Goal: Task Accomplishment & Management: Manage account settings

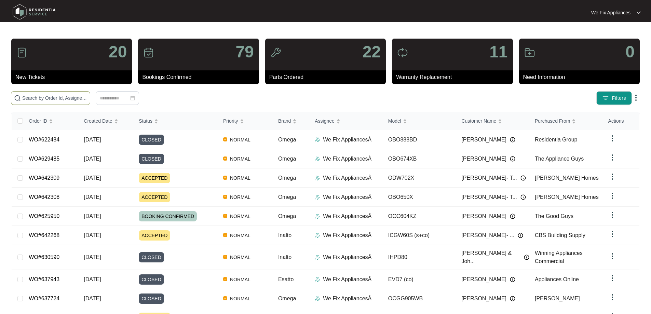
paste input "642201"
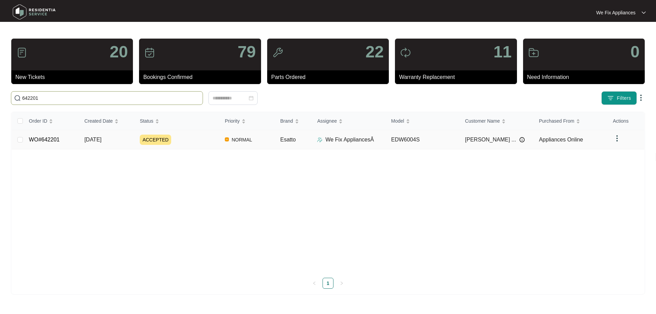
type input "642201"
click at [47, 132] on td "WO#642201" at bounding box center [51, 139] width 55 height 19
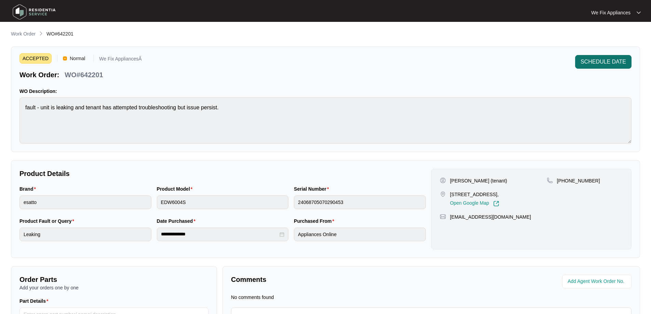
click at [604, 64] on span "SCHEDULE DATE" at bounding box center [603, 62] width 45 height 8
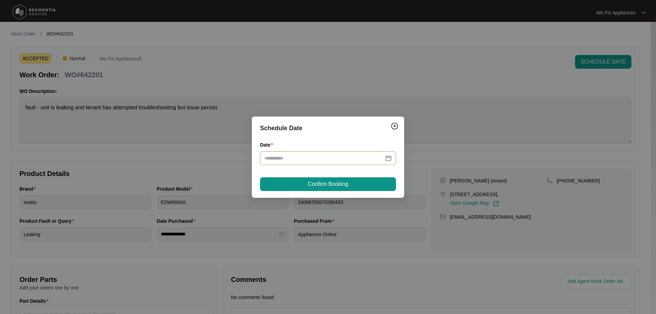
click at [323, 163] on div at bounding box center [328, 158] width 136 height 14
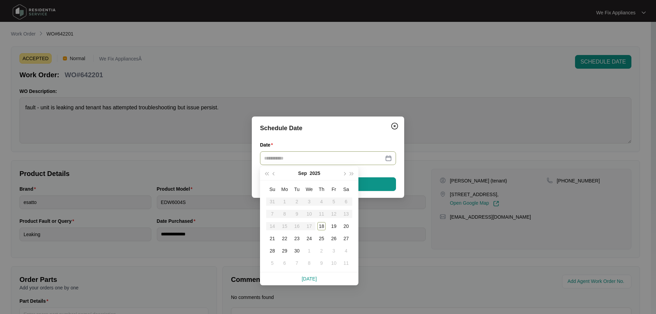
click at [322, 163] on div at bounding box center [328, 158] width 136 height 14
drag, startPoint x: 475, startPoint y: 117, endPoint x: 460, endPoint y: 117, distance: 15.0
click at [475, 116] on div "Schedule Date Date Confirm Booking" at bounding box center [328, 157] width 656 height 314
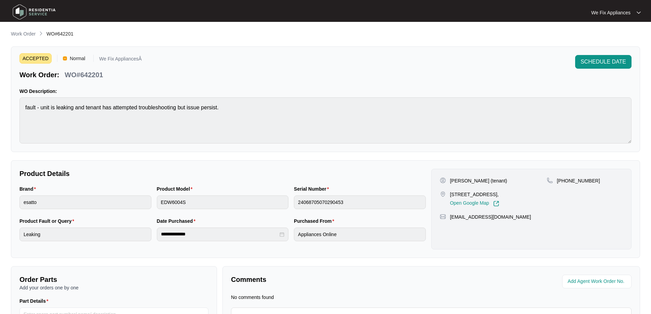
scroll to position [75, 0]
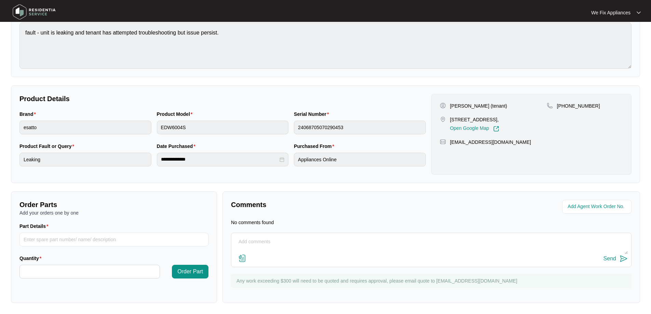
click at [291, 243] on textarea at bounding box center [431, 245] width 393 height 18
type textarea "h"
type textarea "Hi guys, left msg for customer to call back thank you"
click at [606, 259] on div "Send" at bounding box center [609, 259] width 13 height 6
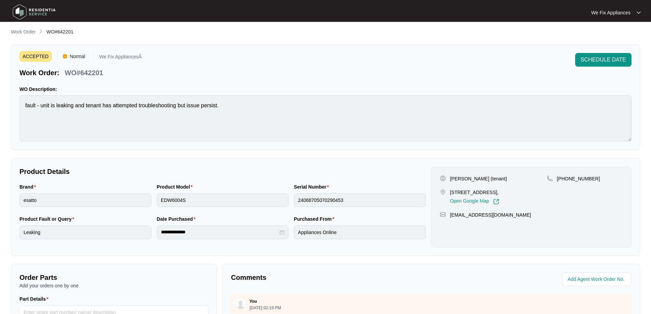
scroll to position [0, 0]
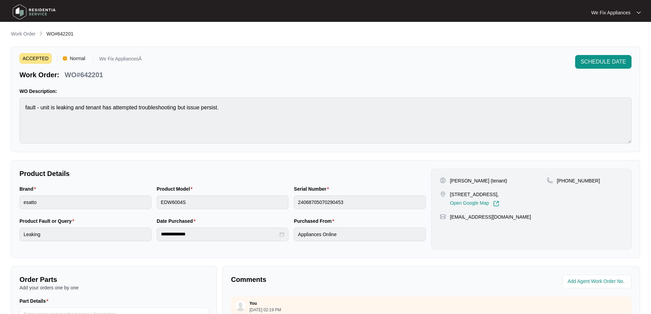
click at [39, 11] on img at bounding box center [34, 12] width 48 height 21
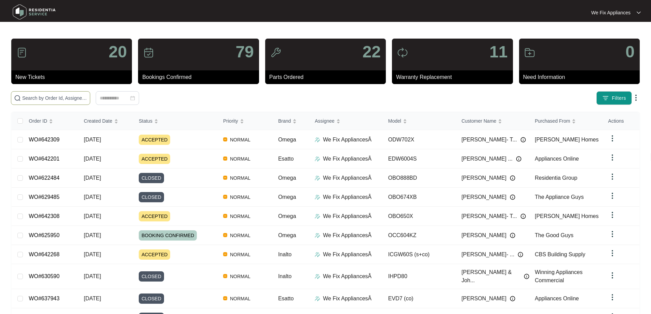
paste input "635180"
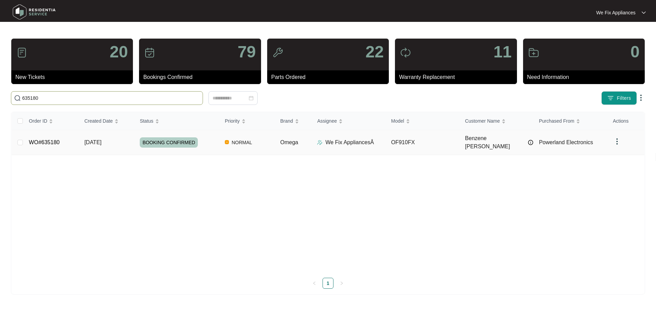
type input "635180"
click at [45, 141] on link "WO#635180" at bounding box center [44, 142] width 31 height 6
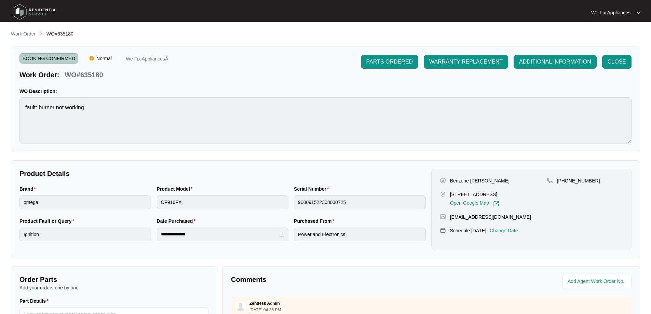
click at [515, 234] on div "Benzene [PERSON_NAME] [STREET_ADDRESS], Open Google Map [PHONE_NUMBER] [EMAIL_A…" at bounding box center [531, 209] width 200 height 81
click at [516, 231] on p "Change Date" at bounding box center [504, 230] width 28 height 7
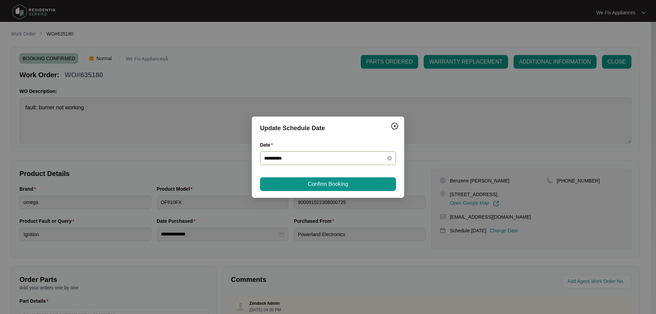
click at [320, 155] on div "**********" at bounding box center [328, 158] width 136 height 14
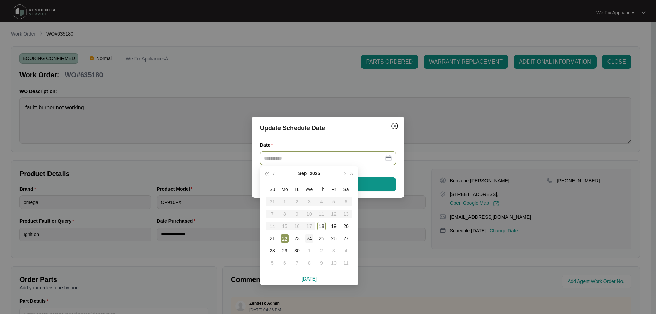
click at [307, 239] on div "24" at bounding box center [309, 238] width 8 height 8
type input "**********"
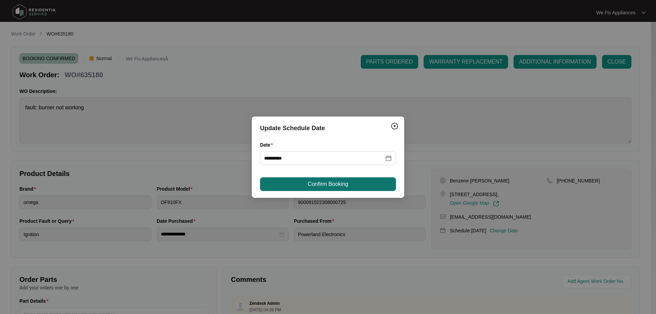
click at [330, 186] on span "Confirm Booking" at bounding box center [328, 184] width 40 height 8
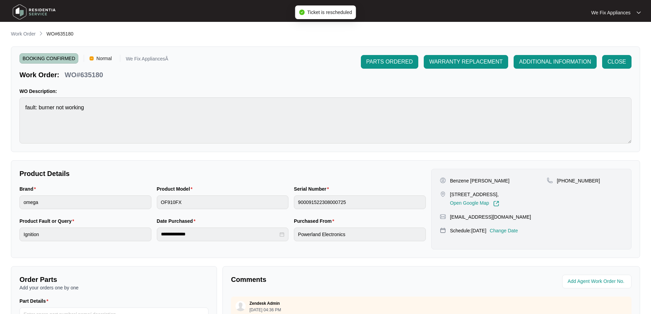
click at [37, 12] on img at bounding box center [34, 12] width 48 height 21
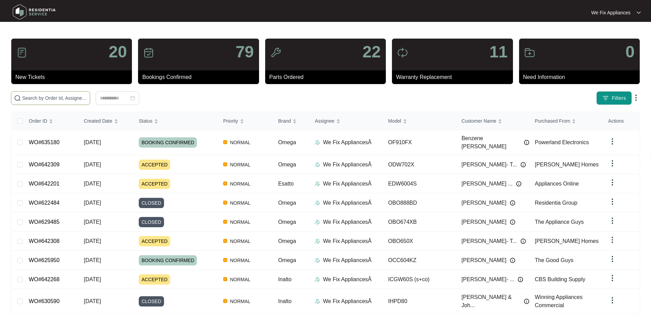
paste input "638903"
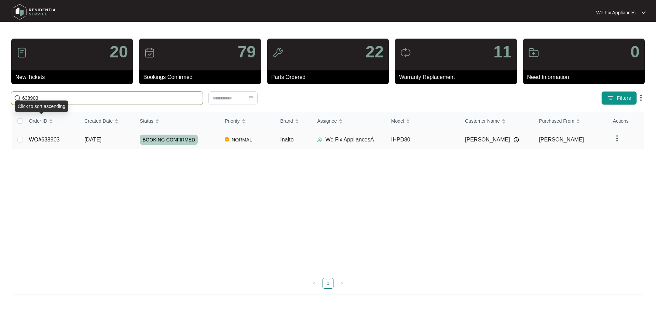
type input "638903"
click at [42, 139] on link "WO#638903" at bounding box center [44, 140] width 31 height 6
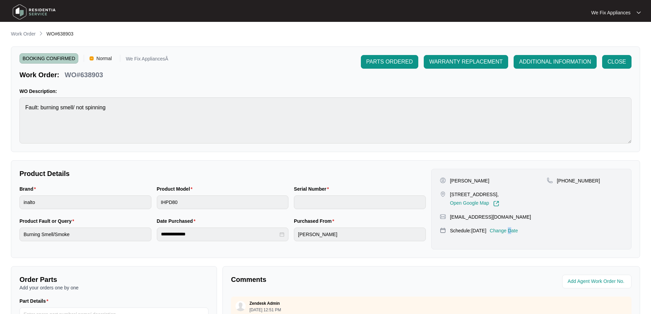
click at [518, 229] on p "Change Date" at bounding box center [504, 230] width 28 height 7
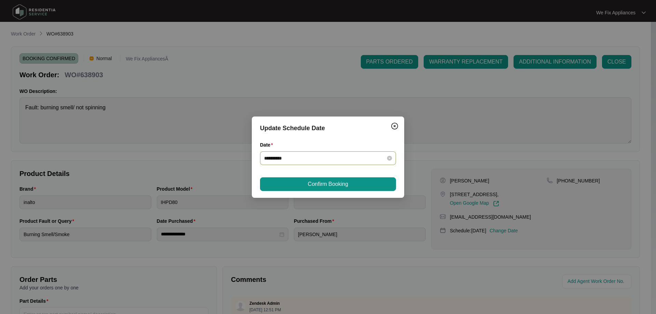
click at [343, 159] on input "**********" at bounding box center [324, 158] width 120 height 8
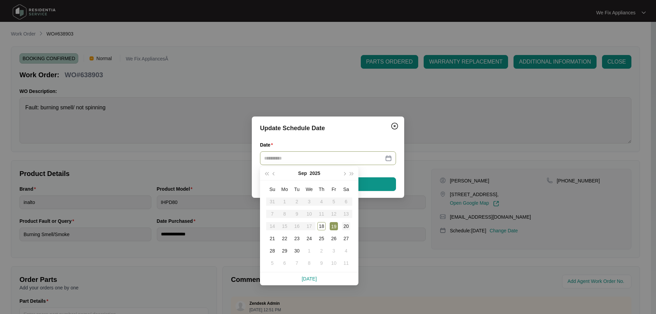
type input "**********"
click at [349, 226] on div "20" at bounding box center [346, 226] width 8 height 8
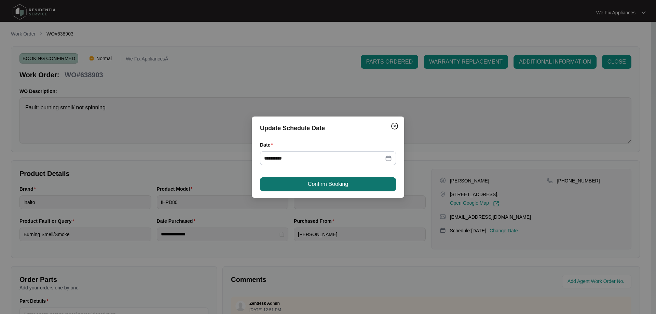
click at [342, 184] on span "Confirm Booking" at bounding box center [328, 184] width 40 height 8
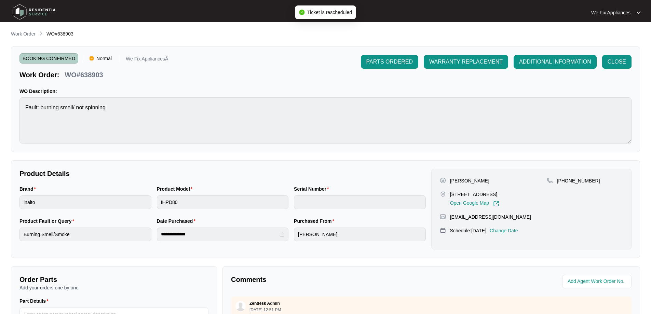
click at [45, 10] on img at bounding box center [34, 12] width 48 height 21
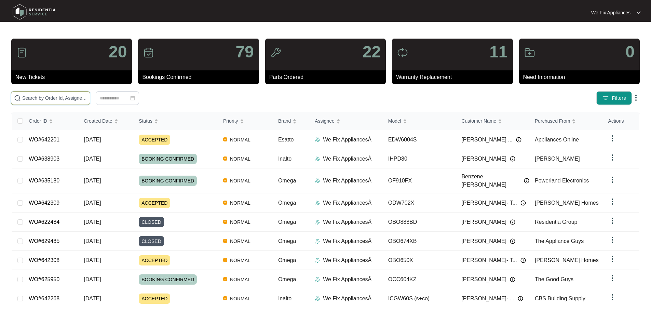
click at [39, 99] on input "text" at bounding box center [54, 98] width 65 height 8
paste input "636525"
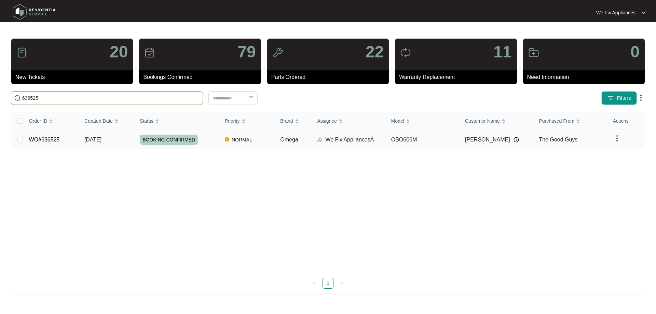
type input "636525"
click at [156, 138] on span "BOOKING CONFIRMED" at bounding box center [169, 140] width 58 height 10
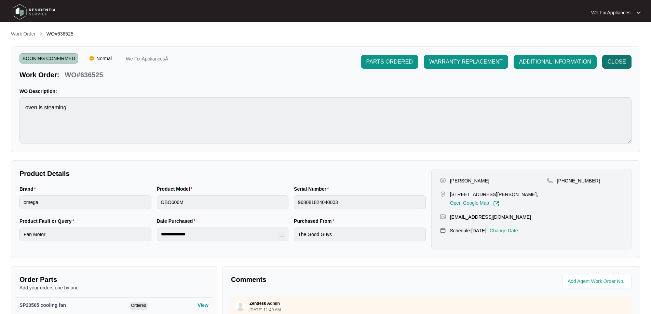
click at [620, 65] on span "CLOSE" at bounding box center [617, 62] width 18 height 8
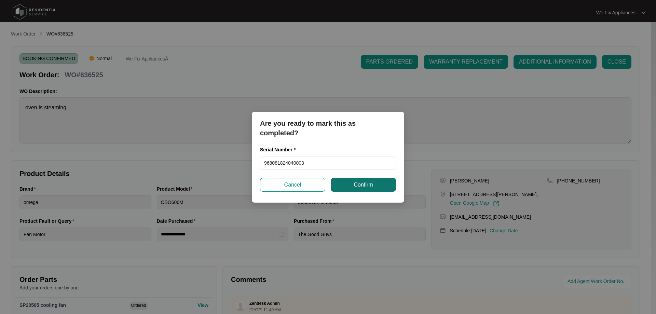
click at [363, 182] on span "Confirm" at bounding box center [363, 185] width 19 height 8
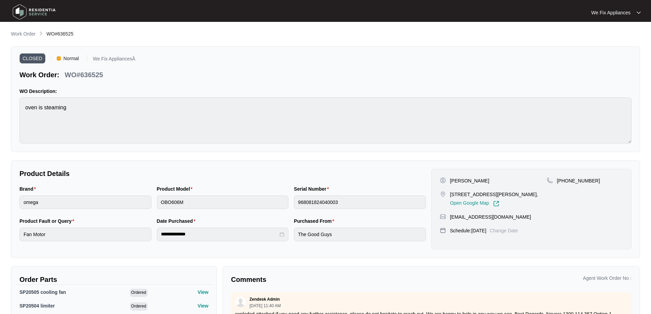
click at [25, 13] on img at bounding box center [34, 12] width 48 height 21
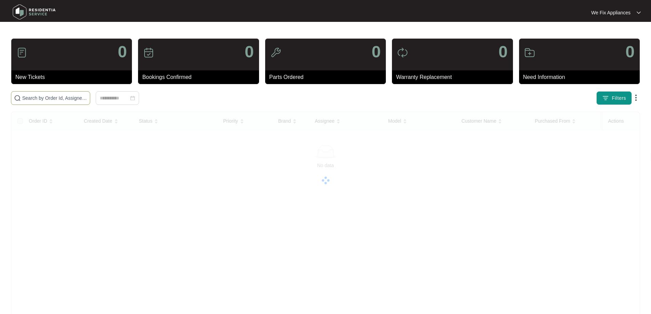
click at [46, 97] on input "text" at bounding box center [54, 98] width 65 height 8
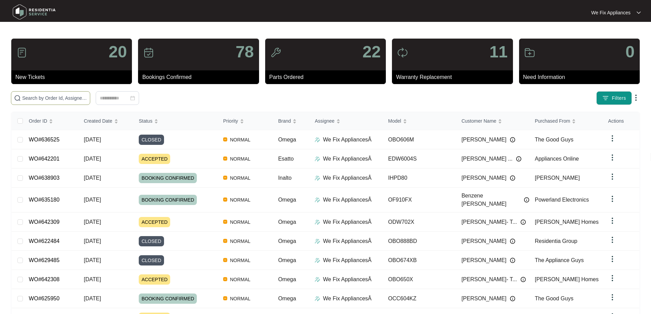
paste input "636815"
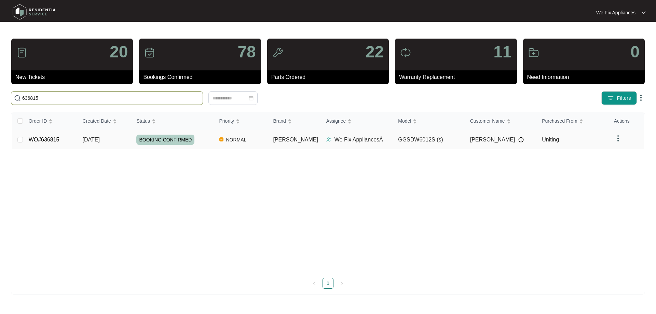
type input "636815"
click at [160, 144] on span "BOOKING CONFIRMED" at bounding box center [165, 140] width 58 height 10
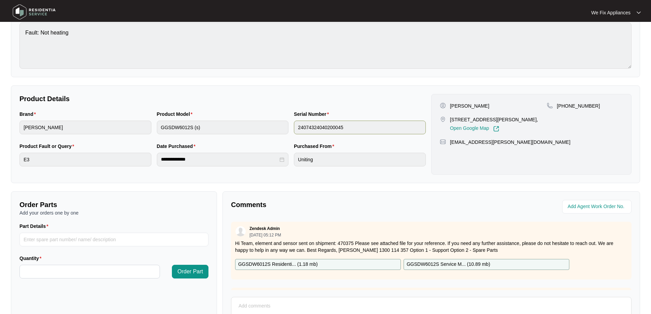
scroll to position [137, 0]
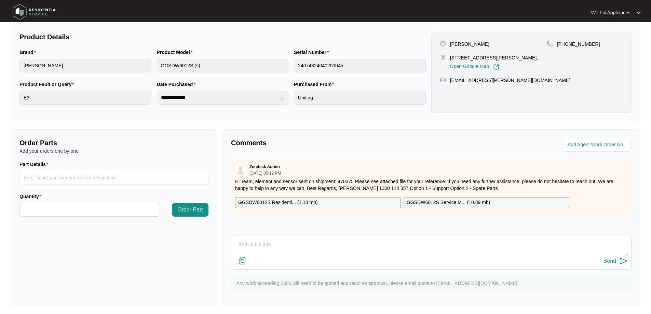
click at [293, 201] on p "GGSDW6012S Residenti... ( 1.18 mb )" at bounding box center [278, 203] width 80 height 8
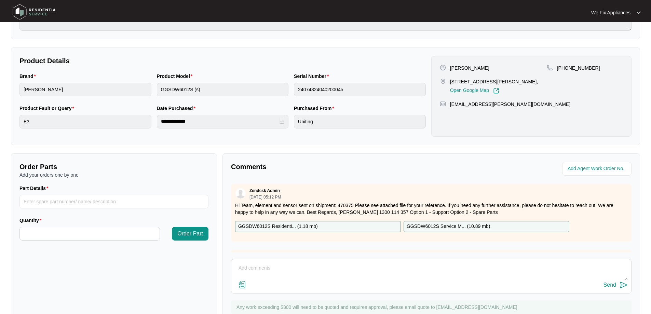
scroll to position [103, 0]
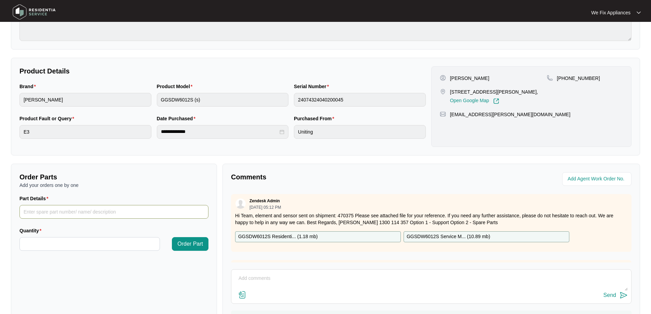
click at [57, 212] on input "Part Details" at bounding box center [113, 212] width 189 height 14
paste input "SP12337"
click at [89, 210] on input "SP12337" at bounding box center [113, 212] width 189 height 14
type input "SP12337 wash pump"
type input "*"
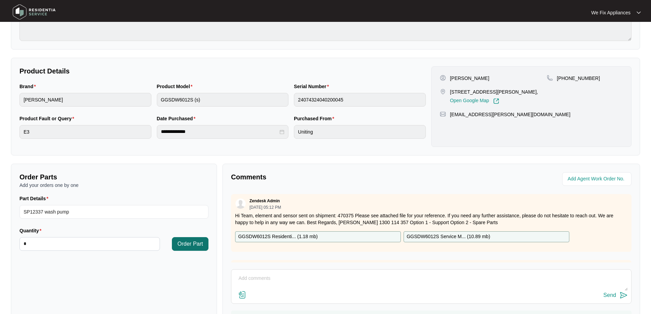
click at [179, 239] on button "Order Part" at bounding box center [190, 244] width 37 height 14
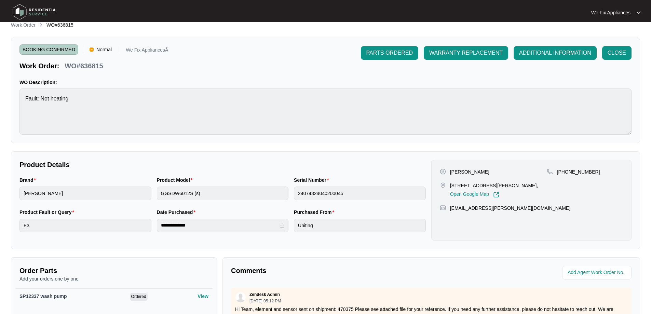
scroll to position [0, 0]
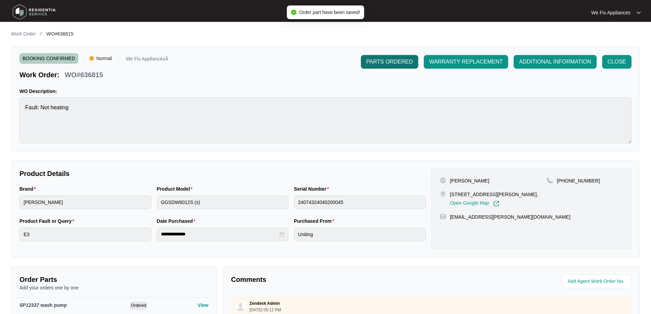
click at [382, 61] on span "PARTS ORDERED" at bounding box center [389, 62] width 46 height 8
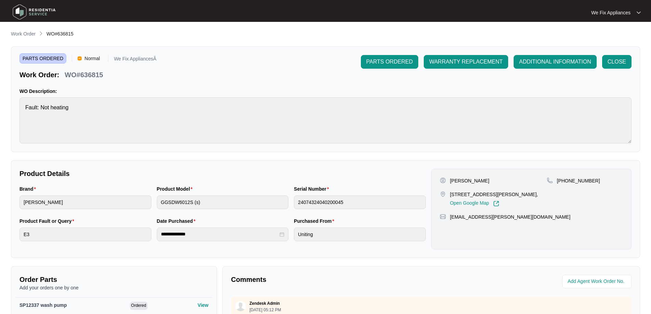
click at [27, 11] on img at bounding box center [34, 12] width 48 height 21
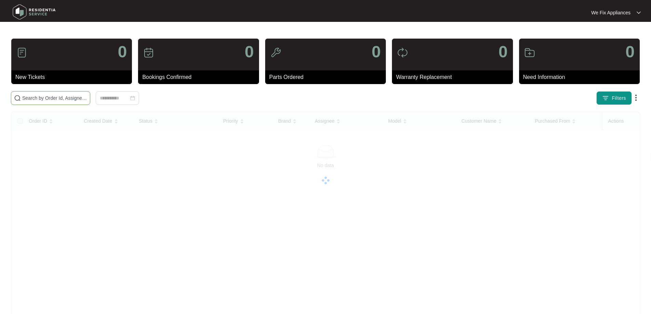
click at [65, 100] on input "text" at bounding box center [54, 98] width 65 height 8
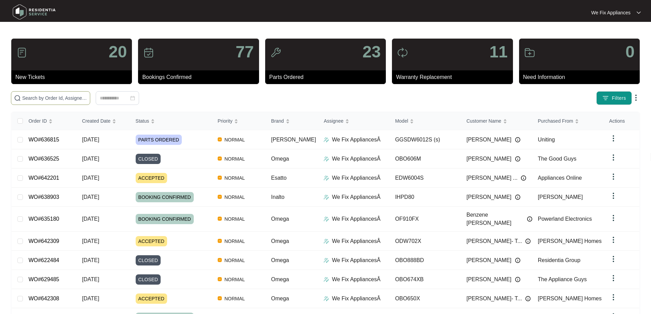
paste input "640954"
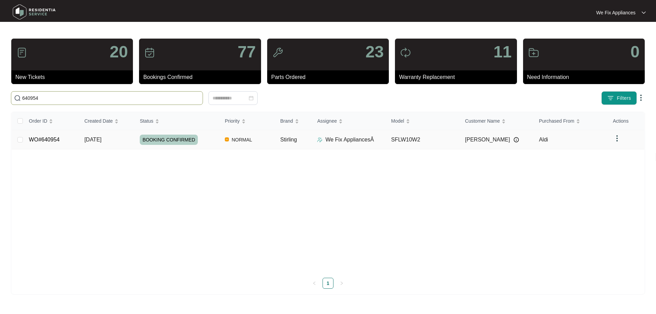
type input "640954"
click at [172, 139] on span "BOOKING CONFIRMED" at bounding box center [169, 140] width 58 height 10
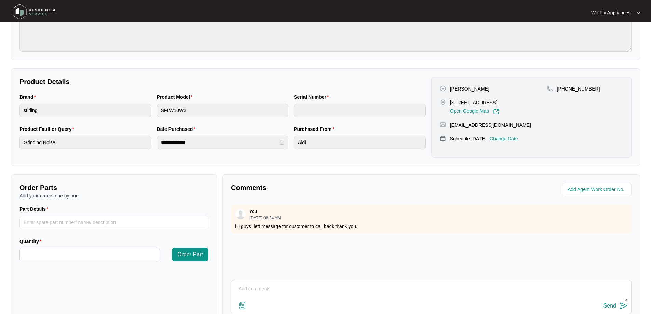
scroll to position [139, 0]
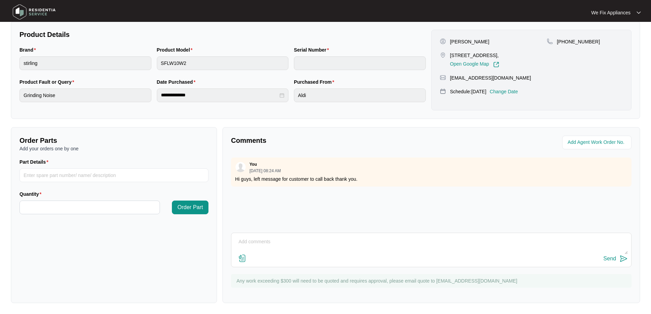
click at [262, 240] on textarea at bounding box center [431, 245] width 393 height 18
paste textarea "Machine leaking Remove machine and inspect, found belt broken, drum pulley loos…"
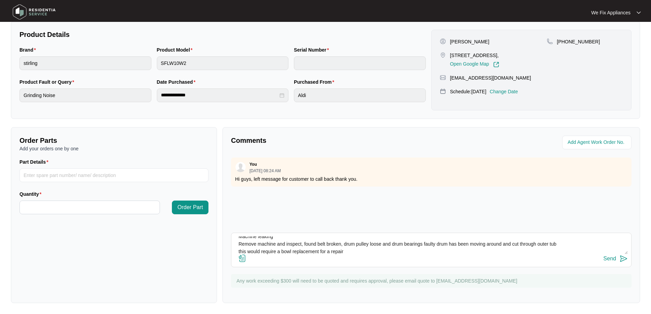
type textarea "Machine leaking Remove machine and inspect, found belt broken, drum pulley loos…"
click at [614, 258] on div "Send" at bounding box center [609, 259] width 13 height 6
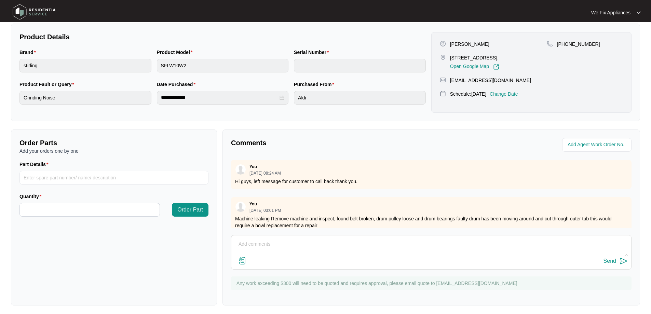
scroll to position [0, 0]
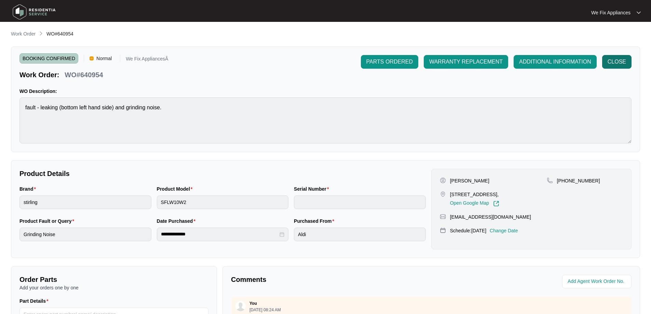
click at [614, 62] on span "CLOSE" at bounding box center [617, 62] width 18 height 8
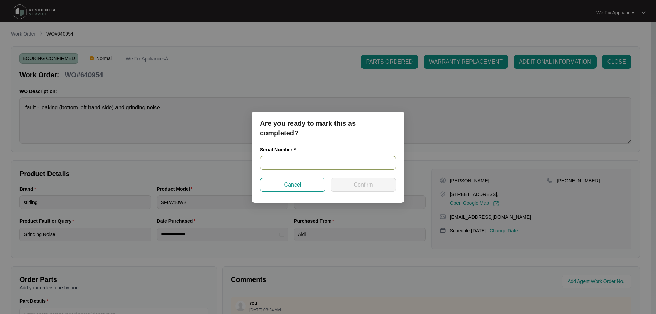
click at [311, 164] on input "text" at bounding box center [328, 163] width 136 height 14
paste input "540P118090145165J00416"
type input "540P118090145165J00416"
click at [351, 185] on button "Confirm" at bounding box center [363, 185] width 65 height 14
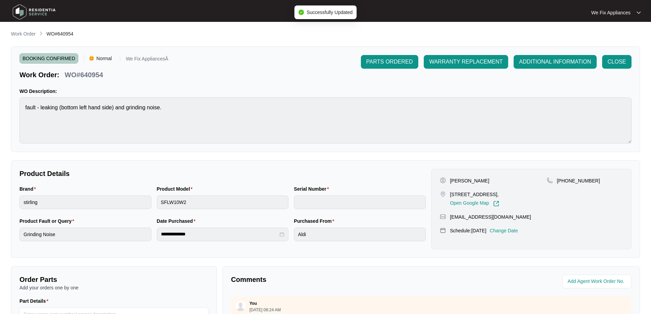
type input "540P118090145165J00416"
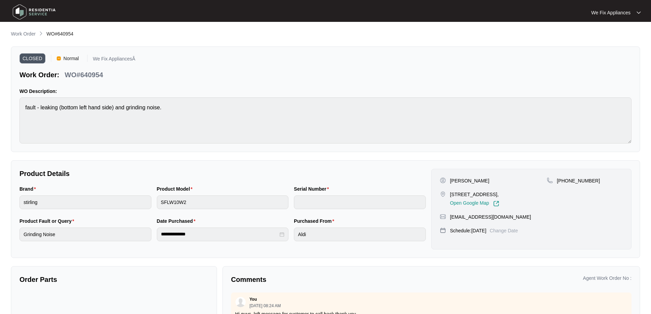
click at [33, 15] on img at bounding box center [34, 12] width 48 height 21
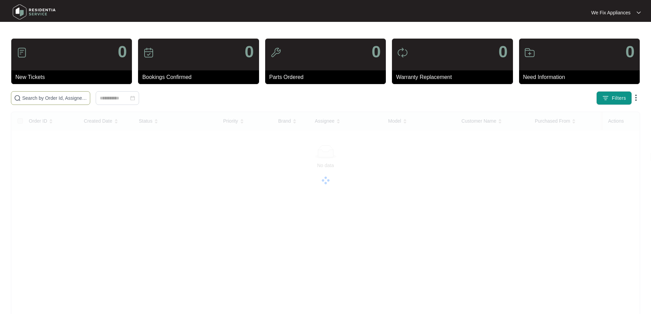
click at [55, 99] on input "text" at bounding box center [54, 98] width 65 height 8
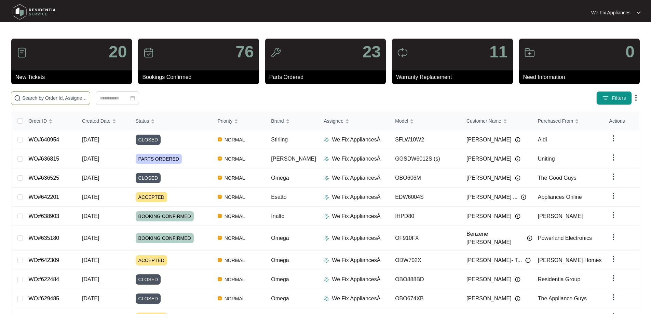
paste input "640053"
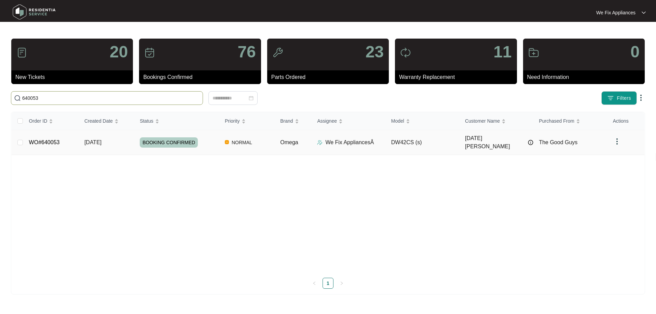
type input "640053"
click at [169, 139] on span "BOOKING CONFIRMED" at bounding box center [169, 142] width 58 height 10
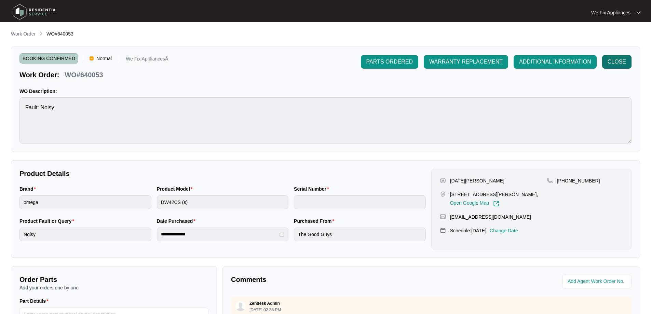
click at [610, 60] on span "CLOSE" at bounding box center [617, 62] width 18 height 8
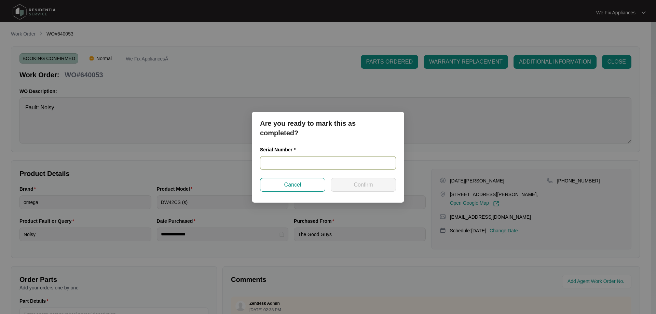
click at [287, 164] on input "text" at bounding box center [328, 163] width 136 height 14
paste input "24036878010100060"
type input "24036878010100060"
click at [358, 179] on button "Confirm" at bounding box center [363, 185] width 65 height 14
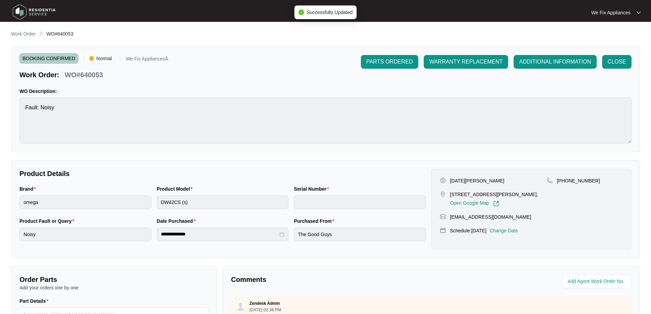
type input "24036878010100060"
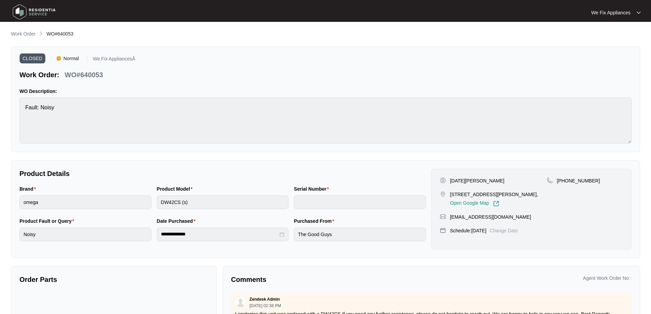
click at [25, 8] on img at bounding box center [34, 12] width 48 height 21
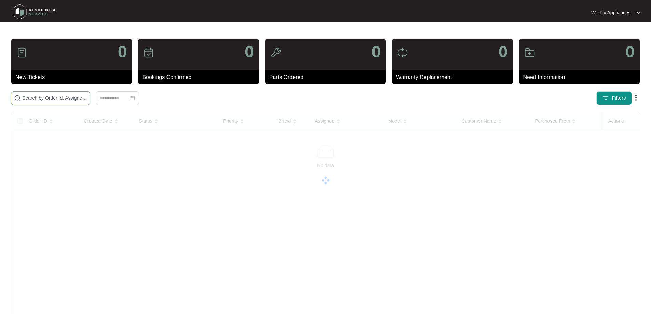
click at [35, 98] on input "text" at bounding box center [54, 98] width 65 height 8
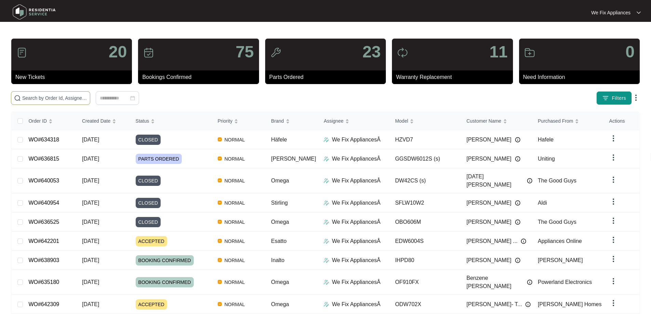
paste input "641110"
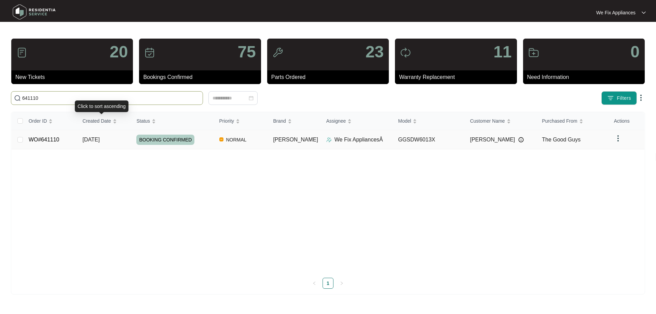
type input "641110"
click at [164, 138] on span "BOOKING CONFIRMED" at bounding box center [165, 140] width 58 height 10
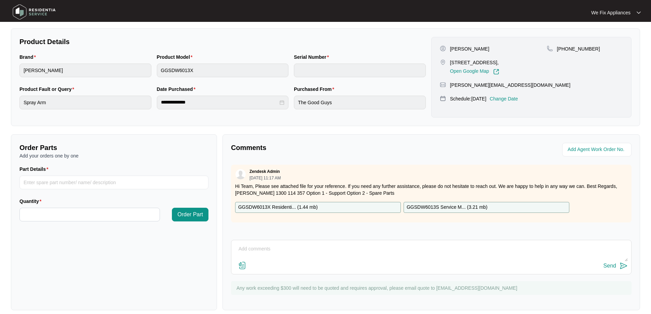
scroll to position [137, 0]
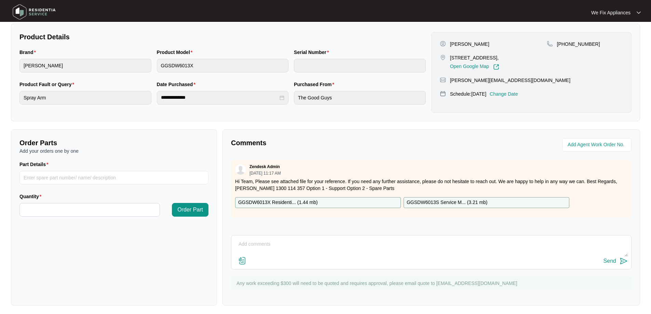
click at [252, 237] on div "Send" at bounding box center [431, 252] width 400 height 35
click at [252, 247] on textarea at bounding box center [431, 248] width 393 height 18
type textarea "the clip on the base that holds the feeder line in is bent"
click at [45, 9] on img at bounding box center [34, 12] width 48 height 21
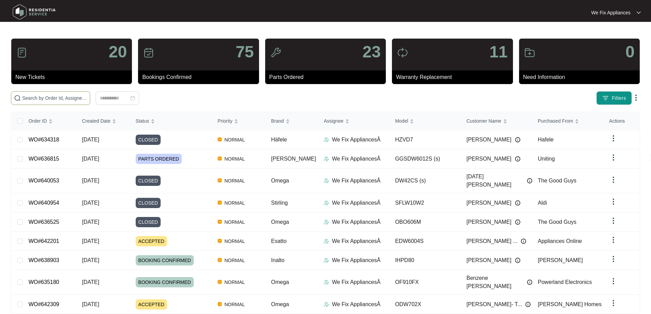
paste input "641252"
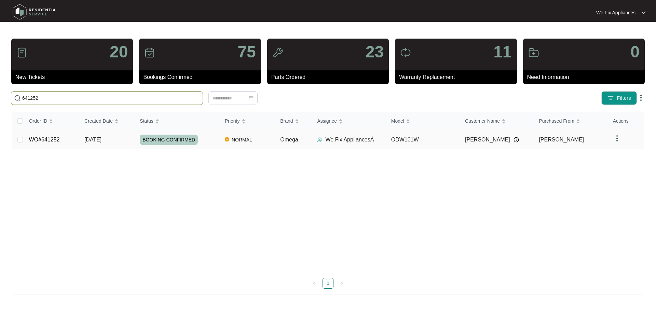
type input "641252"
click at [45, 139] on link "WO#641252" at bounding box center [44, 140] width 31 height 6
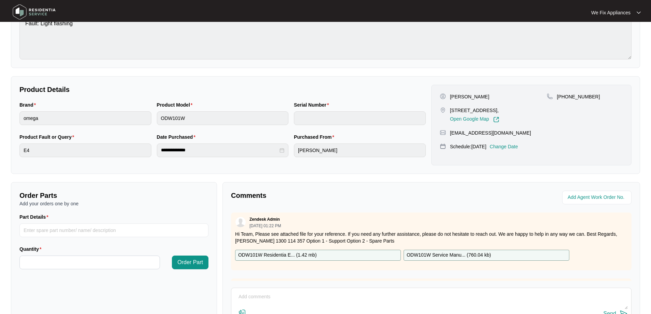
scroll to position [139, 0]
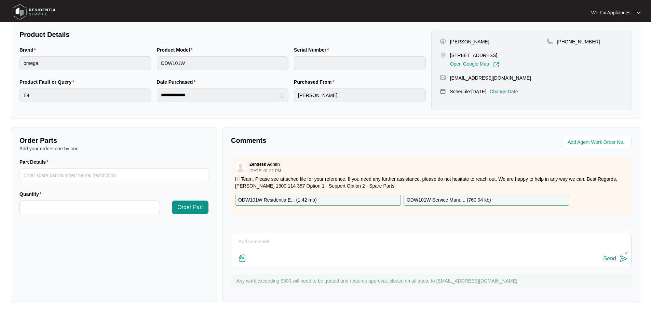
drag, startPoint x: 283, startPoint y: 232, endPoint x: 282, endPoint y: 235, distance: 3.5
click at [282, 235] on div "Send" at bounding box center [431, 250] width 400 height 35
click at [311, 241] on textarea at bounding box center [431, 245] width 393 height 18
type textarea "Hi guys, customer cancelled said he fixed the issue thank you."
click at [608, 258] on div "Send" at bounding box center [609, 259] width 13 height 6
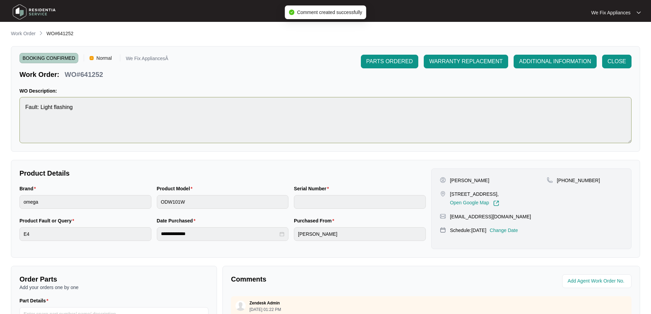
scroll to position [0, 0]
drag, startPoint x: 109, startPoint y: 71, endPoint x: 79, endPoint y: 74, distance: 30.3
click at [79, 74] on div "Work Order: WO#641252" at bounding box center [93, 74] width 149 height 12
copy p "641252"
click at [22, 13] on img at bounding box center [34, 12] width 48 height 21
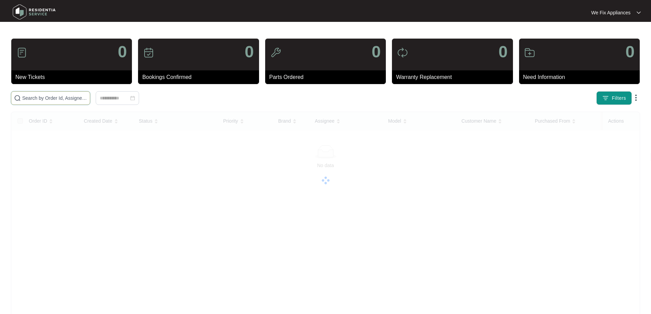
click at [55, 98] on input "text" at bounding box center [54, 98] width 65 height 8
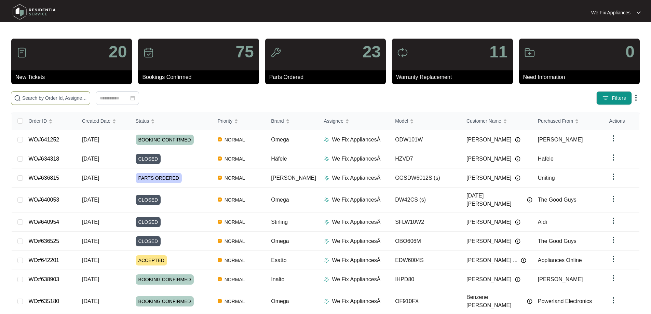
paste input "641110"
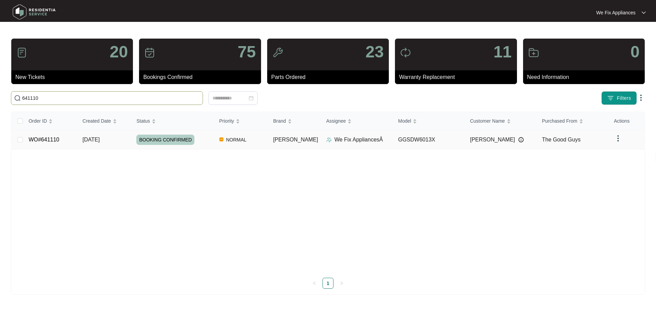
type input "641110"
click at [178, 135] on span "BOOKING CONFIRMED" at bounding box center [165, 140] width 58 height 10
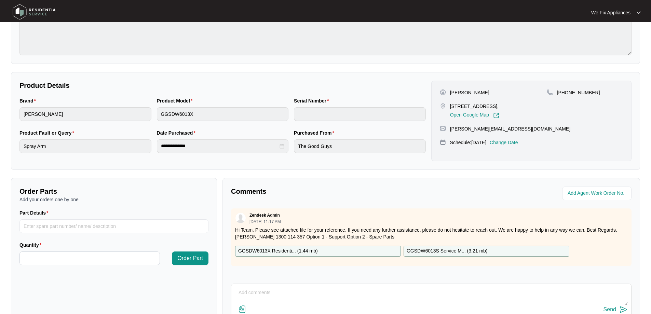
scroll to position [139, 0]
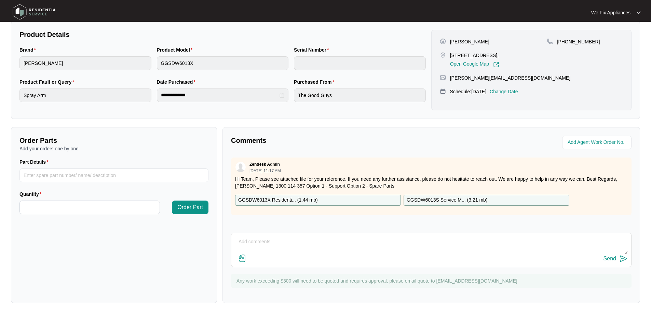
click at [258, 241] on textarea at bounding box center [431, 245] width 393 height 18
click at [261, 239] on textarea at bounding box center [431, 245] width 393 height 18
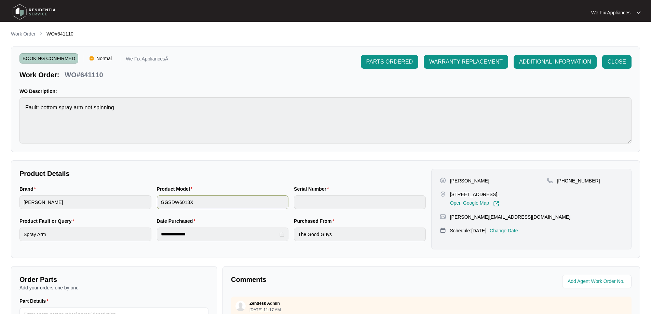
scroll to position [103, 0]
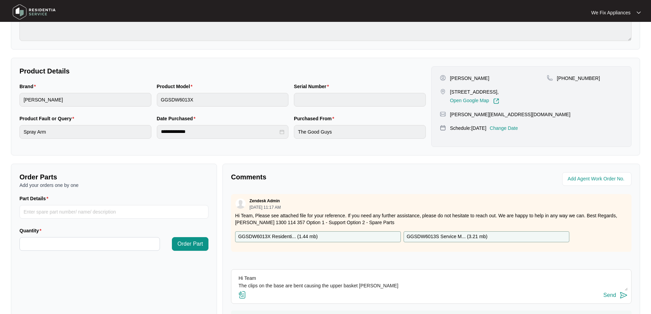
click at [388, 286] on textarea "Hi Team The clips on the base are bent causing the upper basket [PERSON_NAME]" at bounding box center [431, 282] width 393 height 18
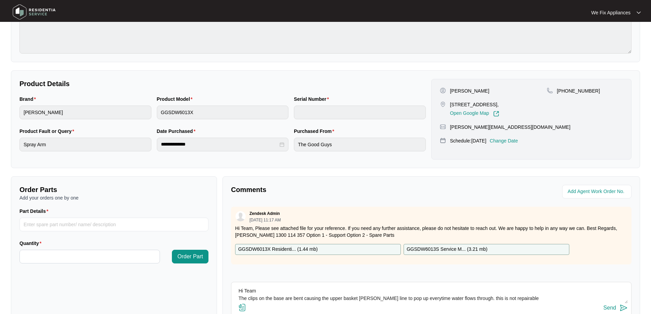
scroll to position [139, 0]
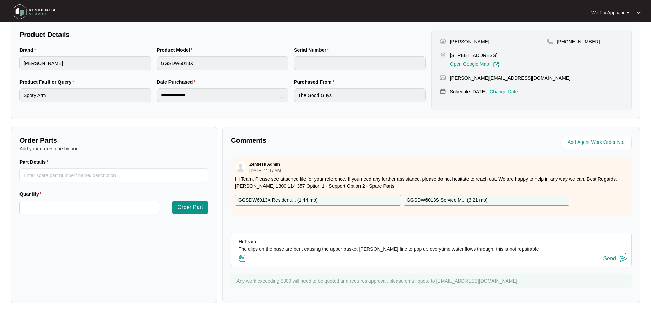
type textarea "Hi Team The clips on the base are bent causing the upper basket [PERSON_NAME] l…"
click at [612, 259] on div "Send" at bounding box center [609, 259] width 13 height 6
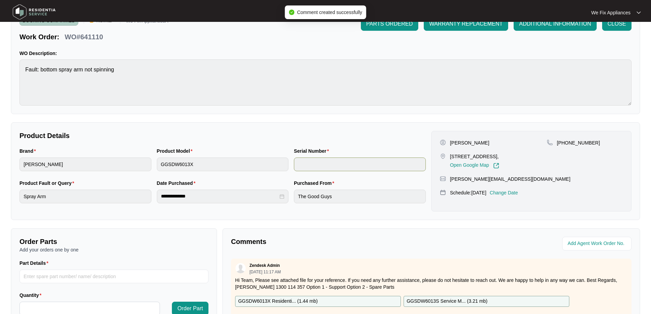
scroll to position [0, 0]
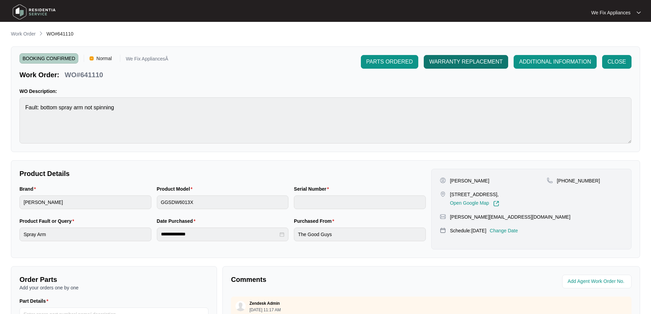
click at [475, 59] on span "WARRANTY REPLACEMENT" at bounding box center [465, 62] width 73 height 8
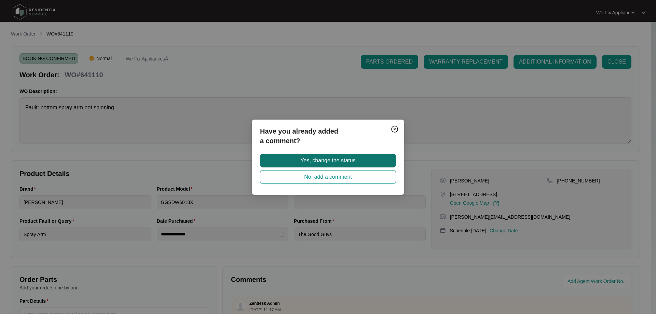
click at [334, 160] on span "Yes, change the status" at bounding box center [327, 161] width 55 height 8
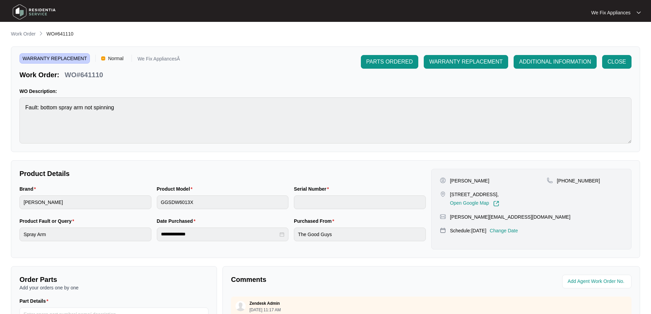
click at [22, 11] on img at bounding box center [34, 12] width 48 height 21
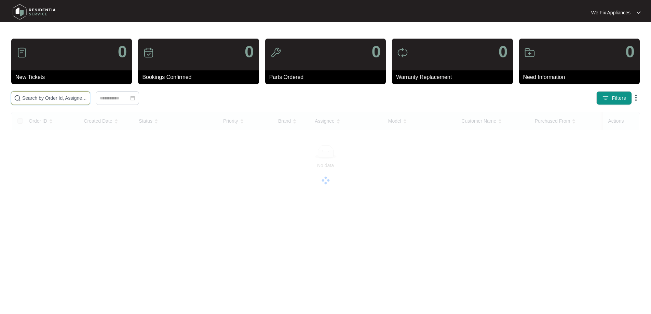
click at [63, 100] on input "text" at bounding box center [54, 98] width 65 height 8
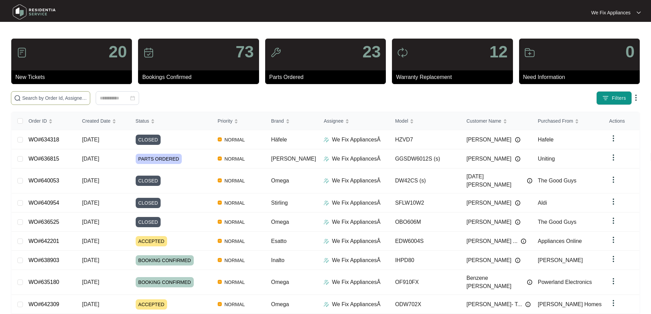
paste input "639946"
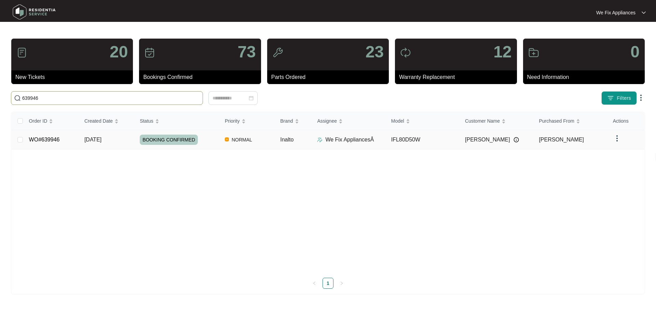
type input "639946"
click at [159, 139] on span "BOOKING CONFIRMED" at bounding box center [169, 140] width 58 height 10
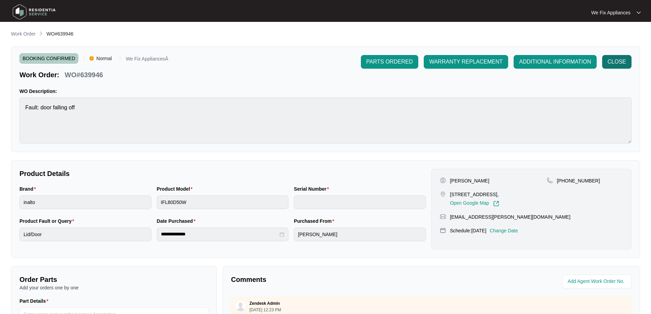
click at [615, 61] on span "CLOSE" at bounding box center [617, 62] width 18 height 8
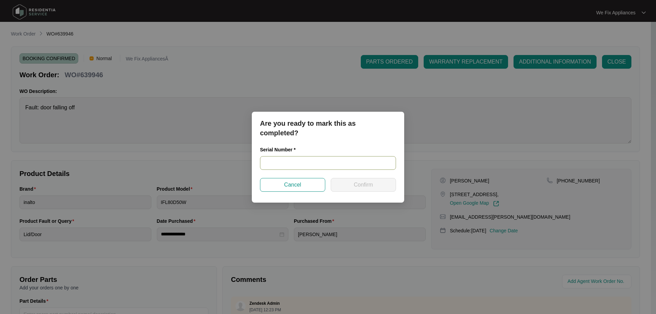
click at [288, 160] on input "text" at bounding box center [328, 163] width 136 height 14
paste input "540L60699013C185K00208"
type input "540L60699013C185K00208"
click at [364, 185] on span "Confirm" at bounding box center [363, 185] width 19 height 8
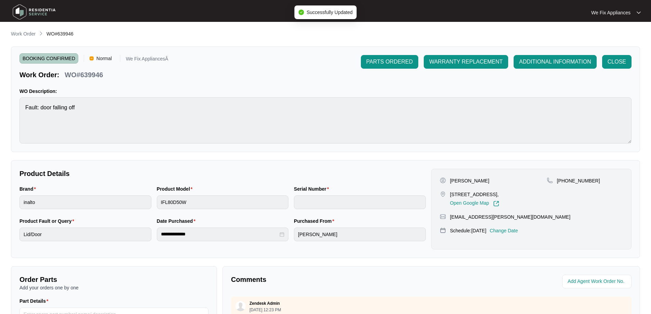
type input "540L60699013C185K00208"
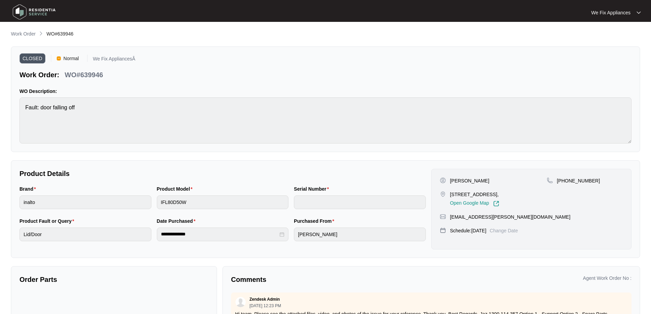
click at [11, 9] on img at bounding box center [34, 12] width 48 height 21
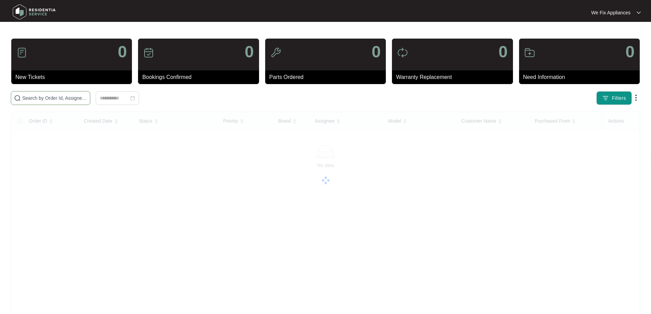
click at [64, 99] on input "text" at bounding box center [54, 98] width 65 height 8
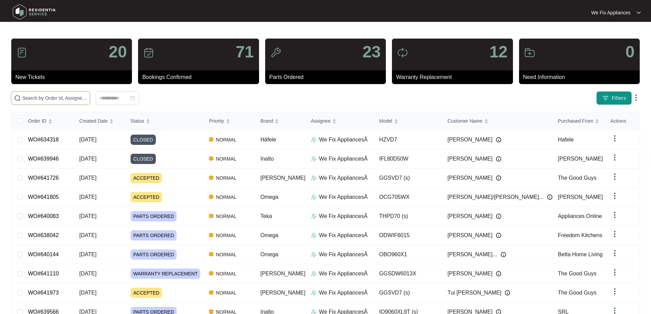
paste input "633382"
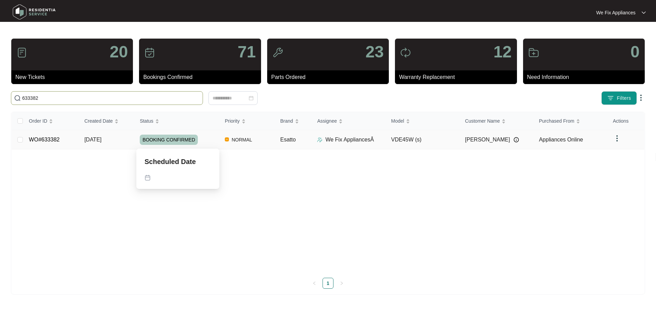
type input "633382"
click at [160, 139] on span "BOOKING CONFIRMED" at bounding box center [169, 140] width 58 height 10
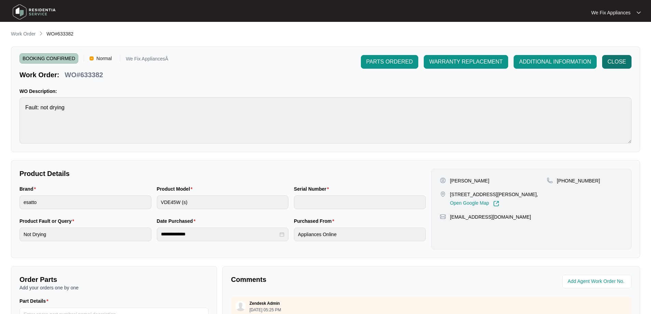
click at [617, 60] on span "CLOSE" at bounding box center [617, 62] width 18 height 8
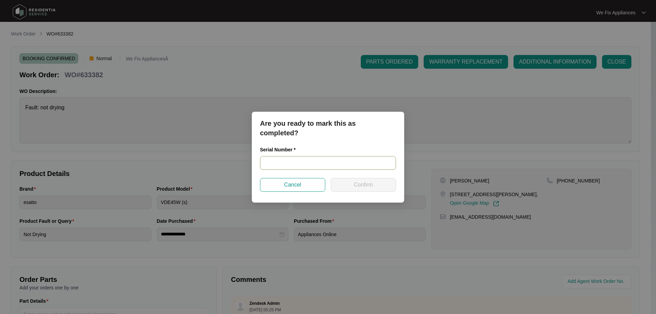
click at [286, 160] on input "text" at bounding box center [328, 163] width 136 height 14
paste input "VDE45W24030111"
type input "VDE45W24030111"
click at [355, 186] on span "Confirm" at bounding box center [363, 185] width 19 height 8
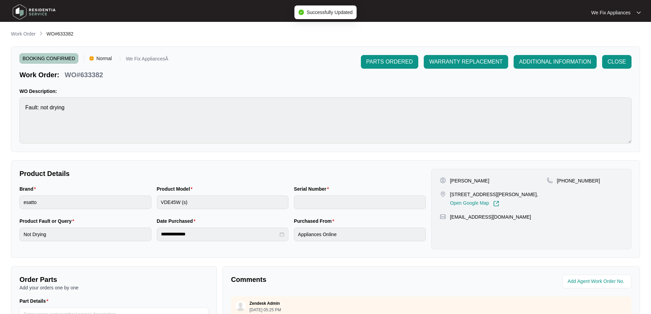
type input "VDE45W24030111"
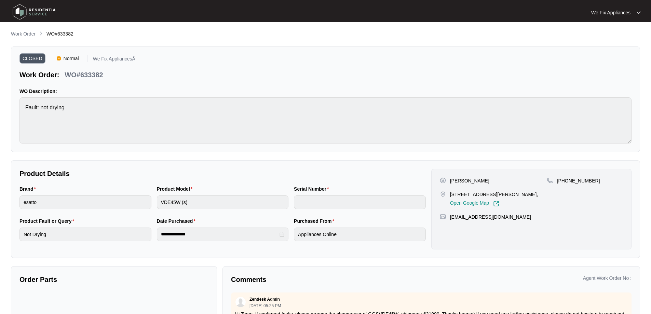
click at [26, 12] on img at bounding box center [34, 12] width 48 height 21
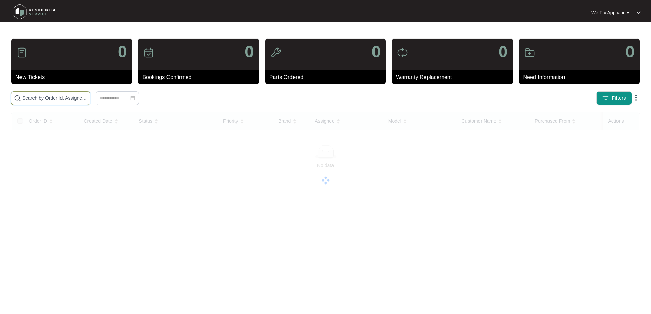
click at [48, 97] on input "text" at bounding box center [54, 98] width 65 height 8
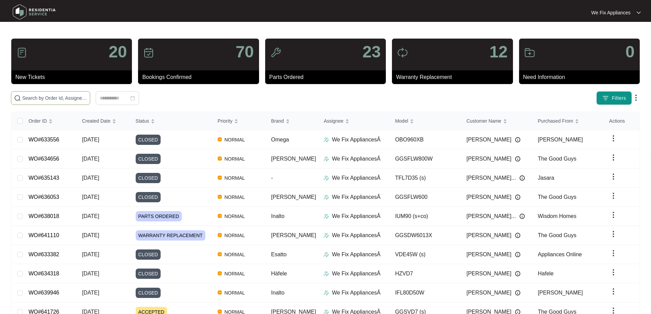
paste input "637973"
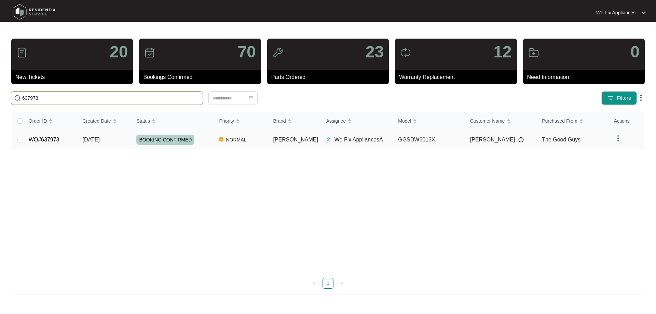
type input "637973"
click at [160, 137] on span "BOOKING CONFIRMED" at bounding box center [165, 140] width 58 height 10
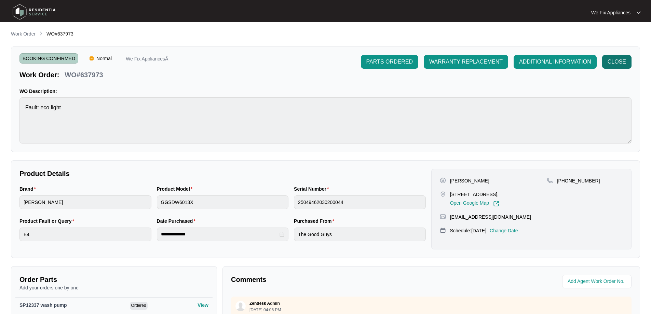
click at [615, 61] on span "CLOSE" at bounding box center [617, 62] width 18 height 8
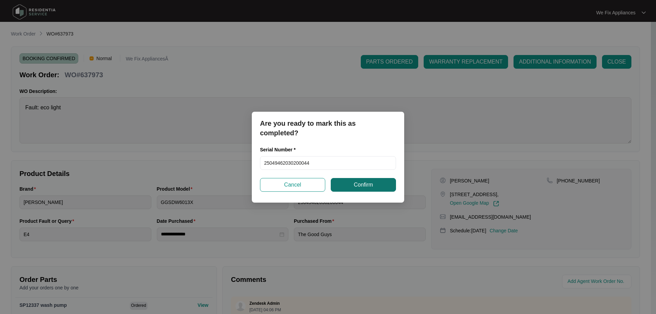
click at [357, 185] on span "Confirm" at bounding box center [363, 185] width 19 height 8
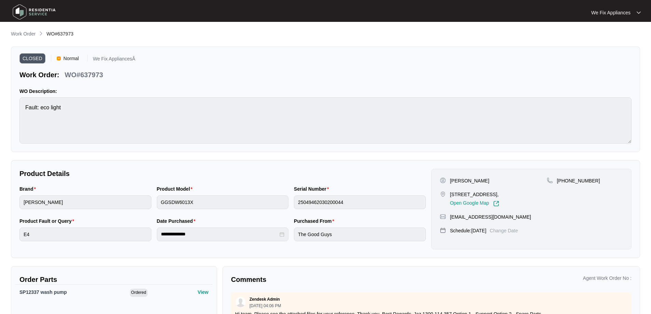
click at [25, 12] on img at bounding box center [34, 12] width 48 height 21
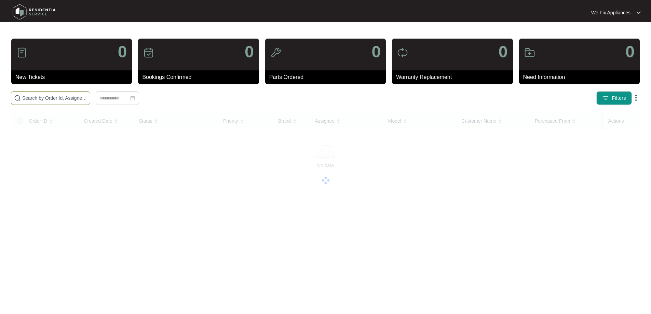
click at [60, 99] on input "text" at bounding box center [54, 98] width 65 height 8
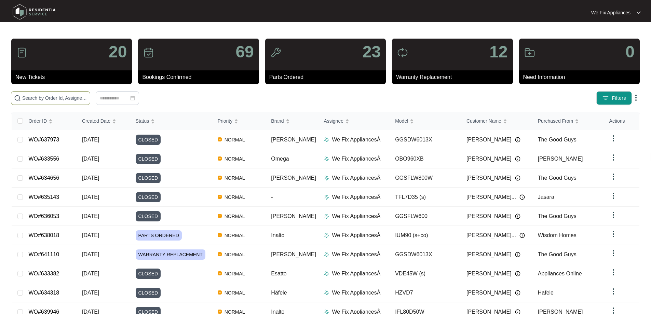
paste input "632103"
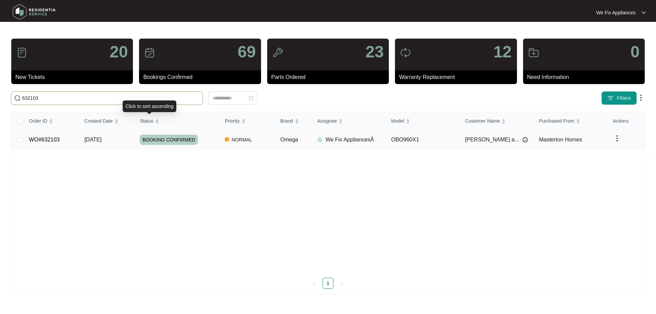
type input "632103"
click at [163, 138] on span "BOOKING CONFIRMED" at bounding box center [169, 140] width 58 height 10
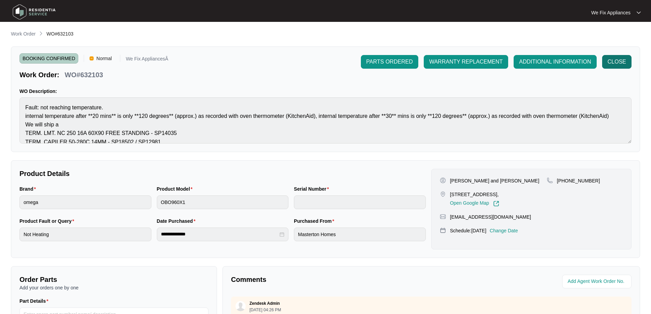
click at [615, 63] on span "CLOSE" at bounding box center [617, 62] width 18 height 8
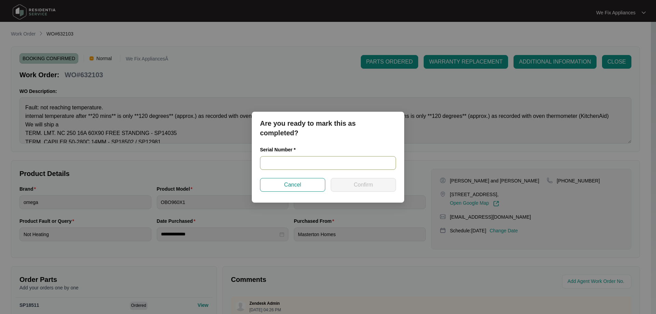
click at [276, 163] on input "text" at bounding box center [328, 163] width 136 height 14
paste input "900084232311000295"
type input "900084232311000295"
click at [356, 187] on span "Confirm" at bounding box center [363, 185] width 19 height 8
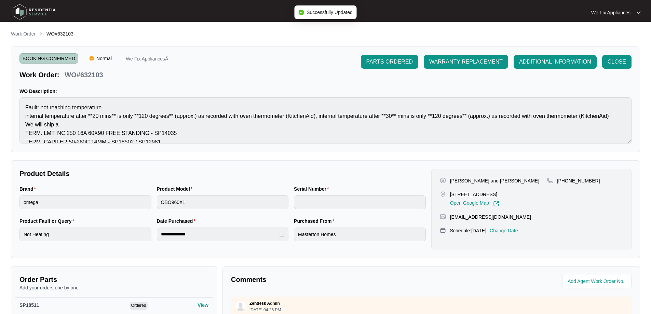
type input "900084232311000295"
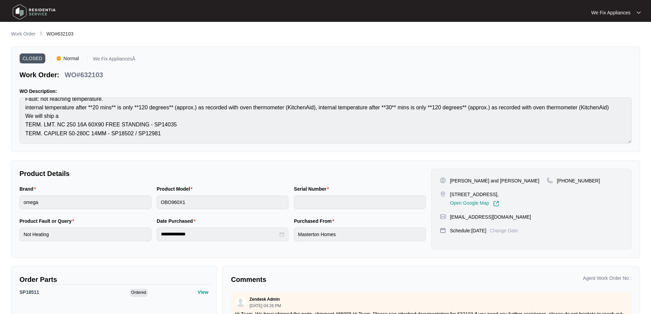
click at [21, 15] on img at bounding box center [34, 12] width 48 height 21
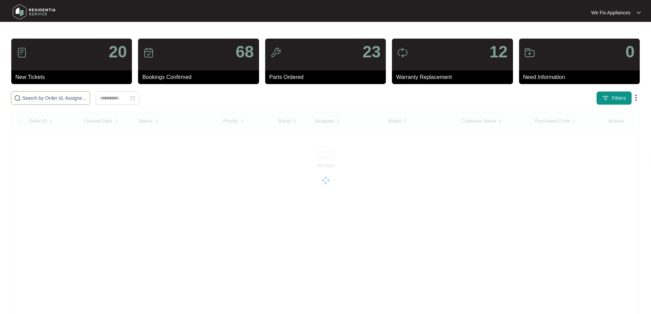
click at [52, 97] on input "text" at bounding box center [54, 98] width 65 height 8
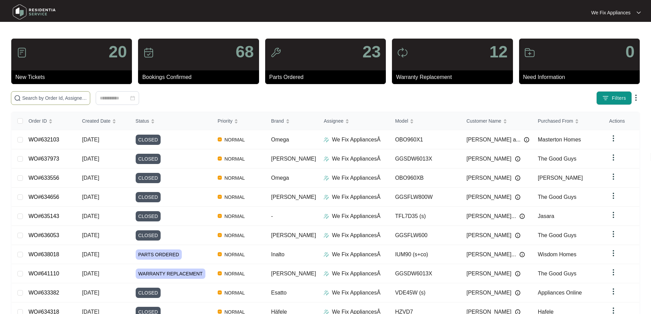
paste input "641633"
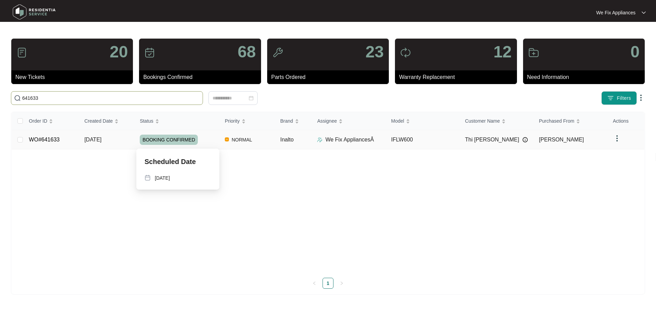
type input "641633"
click at [160, 141] on span "BOOKING CONFIRMED" at bounding box center [169, 140] width 58 height 10
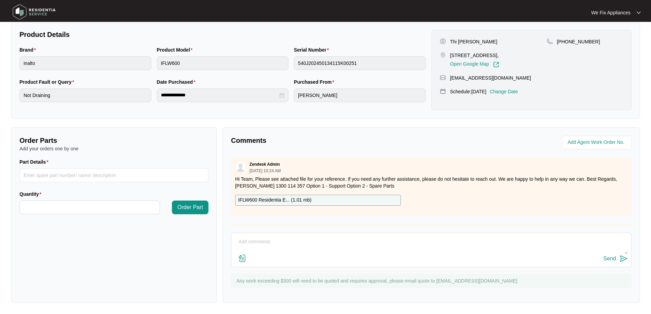
scroll to position [32, 0]
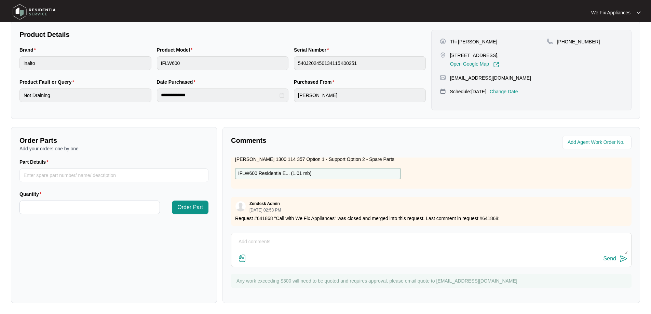
click at [268, 170] on p "IFLW600 Residentia E... ( 1.01 mb )" at bounding box center [274, 174] width 73 height 8
click at [78, 176] on input "Part Details" at bounding box center [113, 175] width 189 height 14
paste input "SP13550"
type input "SP13550 PCB"
type input "*"
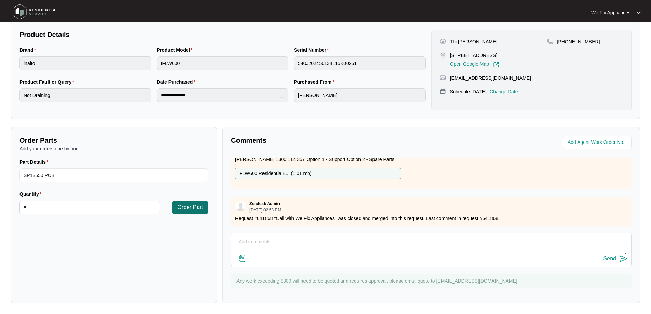
click at [185, 206] on span "Order Part" at bounding box center [190, 207] width 26 height 8
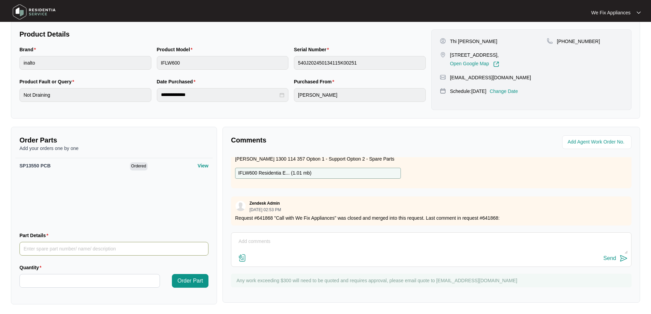
click at [69, 250] on input "Part Details" at bounding box center [113, 249] width 189 height 14
paste input "SP13833"
type input "SP13833 motor"
type input "*"
click at [182, 278] on span "Order Part" at bounding box center [190, 281] width 26 height 8
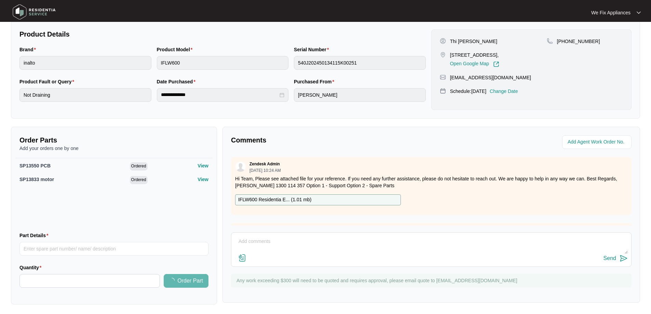
scroll to position [0, 0]
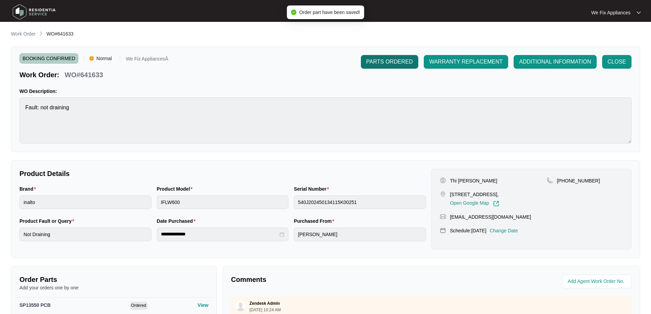
click at [389, 59] on span "PARTS ORDERED" at bounding box center [389, 62] width 46 height 8
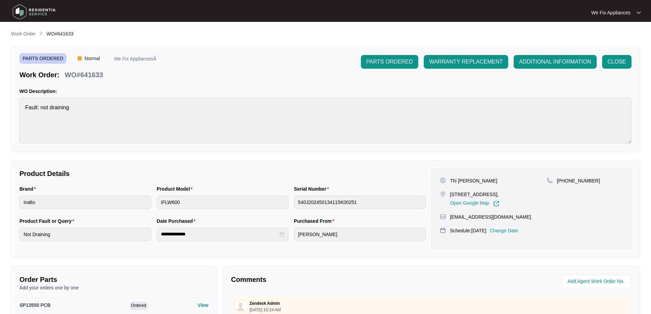
click at [29, 18] on img at bounding box center [34, 12] width 48 height 21
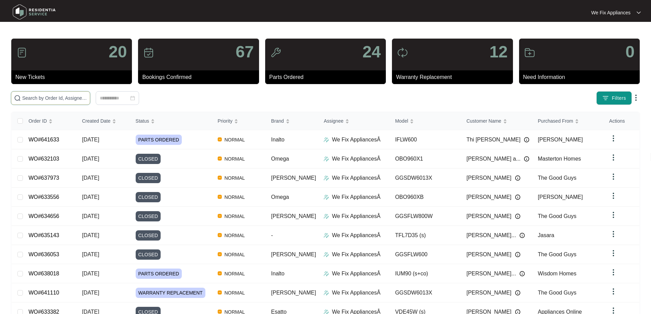
click at [34, 98] on input "text" at bounding box center [54, 98] width 65 height 8
paste input "636048"
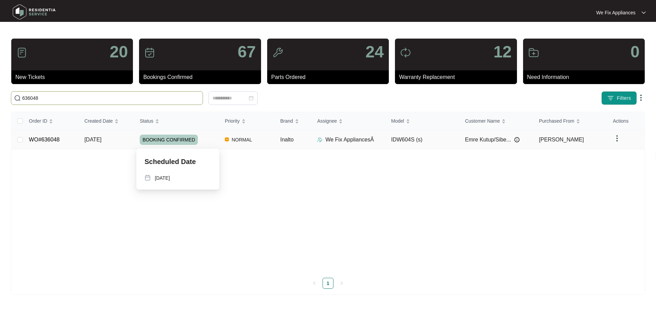
type input "636048"
click at [176, 148] on td "BOOKING CONFIRMED" at bounding box center [176, 139] width 85 height 19
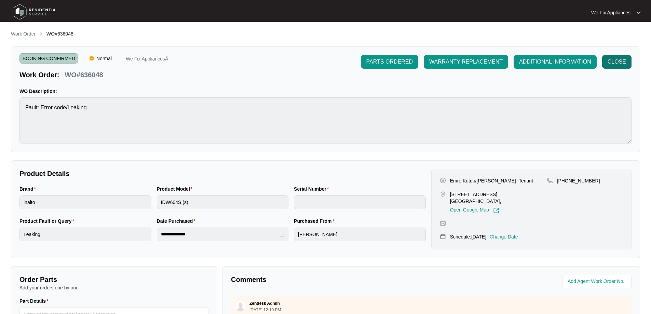
click at [613, 56] on button "CLOSE" at bounding box center [616, 62] width 29 height 14
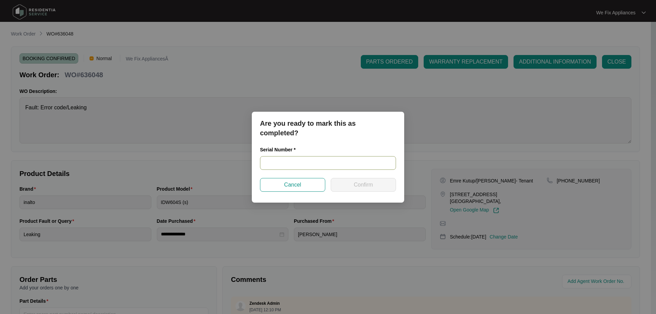
click at [291, 159] on input "text" at bounding box center [328, 163] width 136 height 14
paste input "24041889010100045"
type input "24041889010100045"
click at [351, 190] on button "Confirm" at bounding box center [363, 185] width 65 height 14
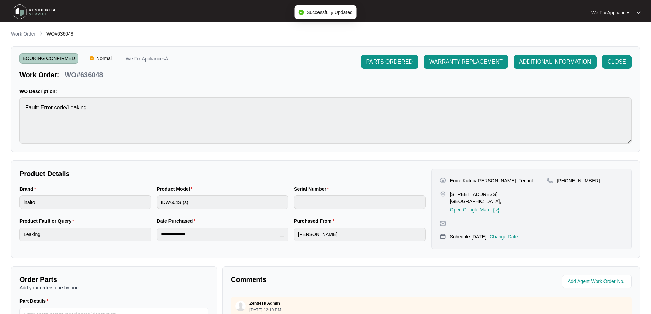
type input "24041889010100045"
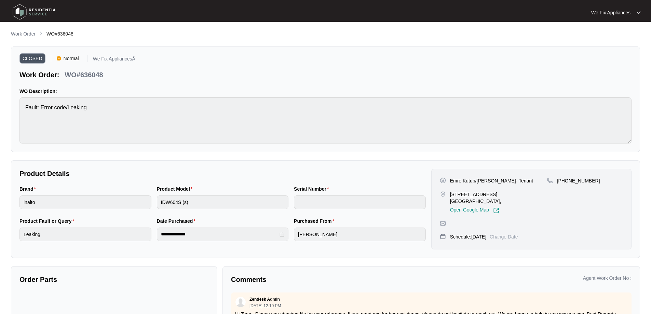
click at [33, 13] on img at bounding box center [34, 12] width 48 height 21
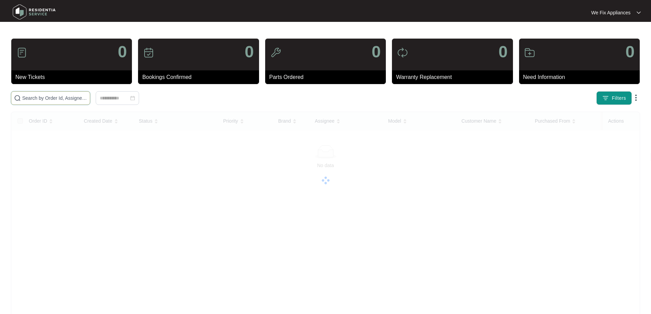
click at [53, 95] on input "text" at bounding box center [54, 98] width 65 height 8
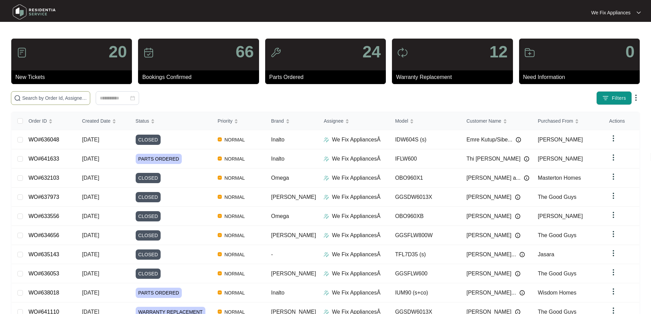
paste input "637943"
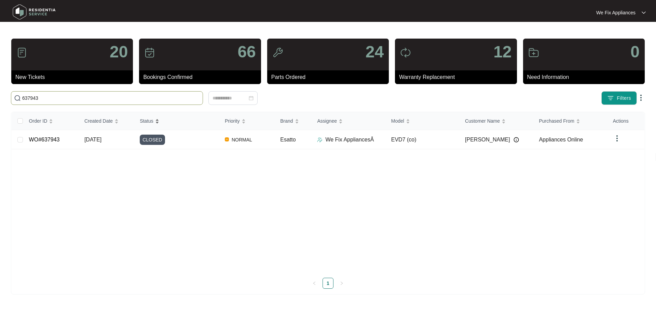
type input "637943"
click at [147, 126] on div "Status" at bounding box center [149, 121] width 19 height 10
drag, startPoint x: 57, startPoint y: 100, endPoint x: 0, endPoint y: 104, distance: 57.2
click at [0, 104] on main "20 New Tickets 66 Bookings Confirmed 24 Parts Ordered 12 Warranty Replacement 0…" at bounding box center [328, 157] width 656 height 314
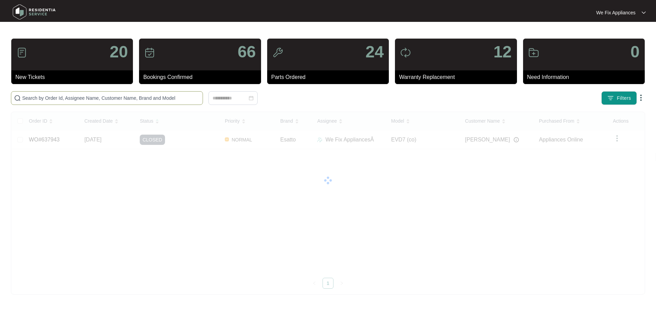
paste input "637943"
type input "637943"
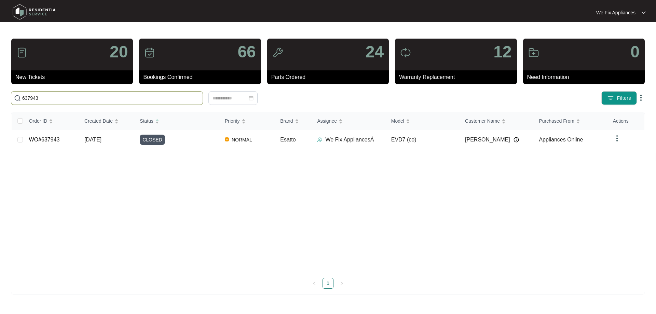
drag, startPoint x: 47, startPoint y: 96, endPoint x: 0, endPoint y: 96, distance: 46.8
click at [0, 96] on main "20 New Tickets 66 Bookings Confirmed 24 Parts Ordered 12 Warranty Replacement 0…" at bounding box center [328, 157] width 656 height 314
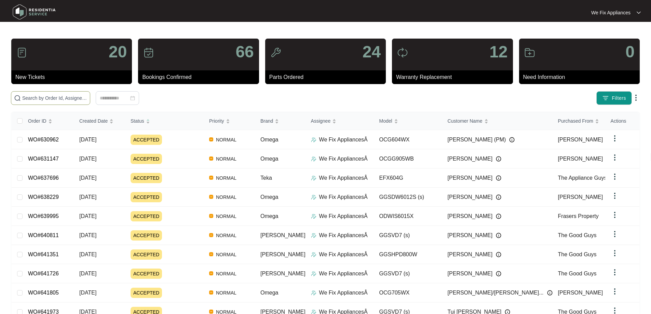
click at [29, 99] on input "text" at bounding box center [54, 98] width 65 height 8
paste input "637943"
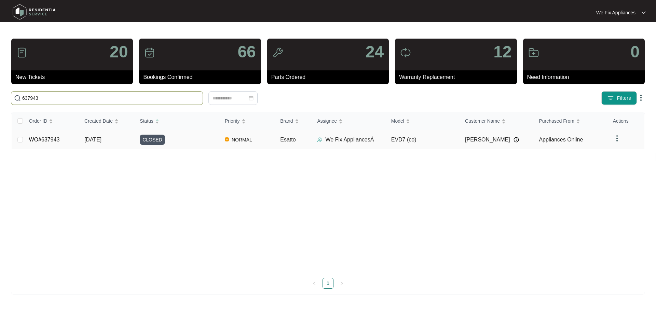
type input "637943"
click at [155, 141] on span "CLOSED" at bounding box center [152, 140] width 25 height 10
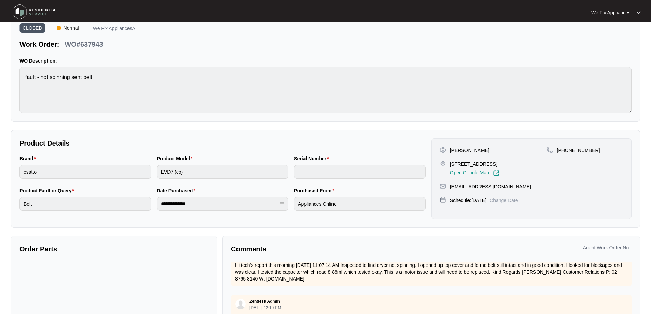
scroll to position [66, 0]
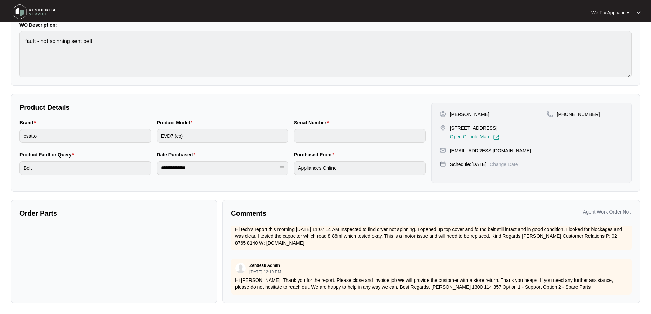
click at [20, 11] on img at bounding box center [34, 12] width 48 height 21
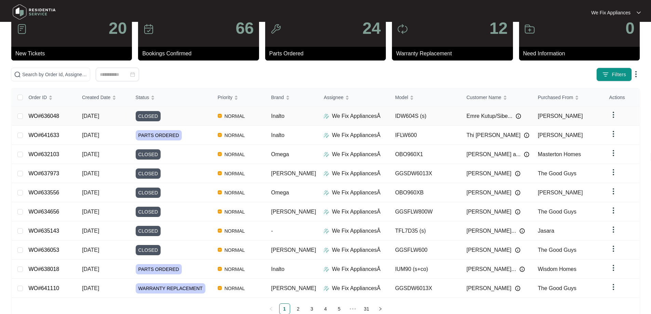
scroll to position [37, 0]
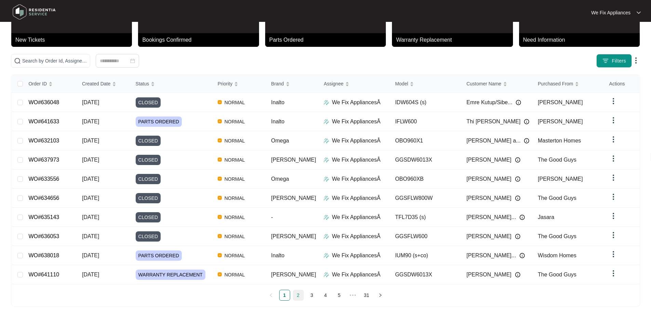
click at [298, 295] on link "2" at bounding box center [298, 295] width 10 height 10
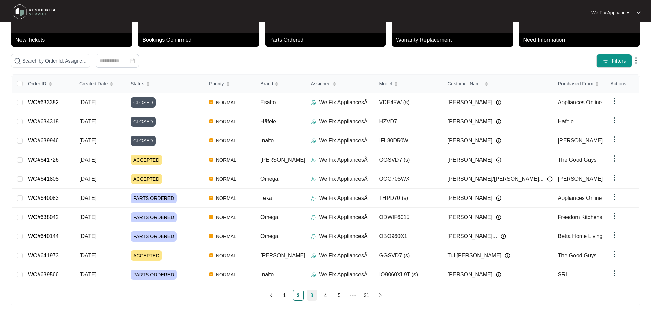
click at [313, 292] on link "3" at bounding box center [312, 295] width 10 height 10
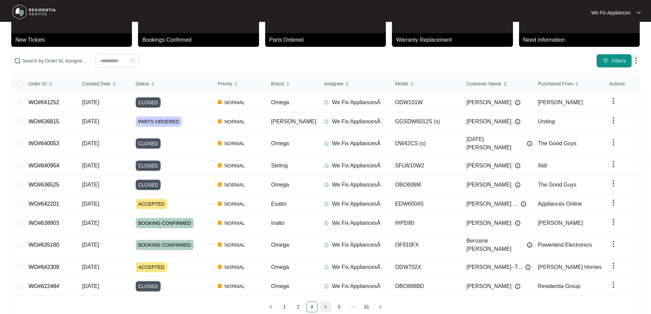
click at [328, 302] on link "4" at bounding box center [326, 307] width 10 height 10
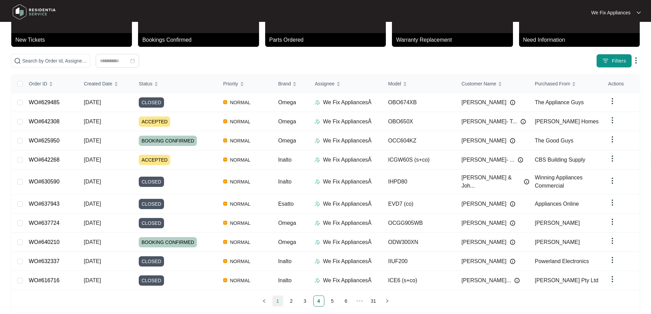
click at [276, 300] on link "1" at bounding box center [278, 301] width 10 height 10
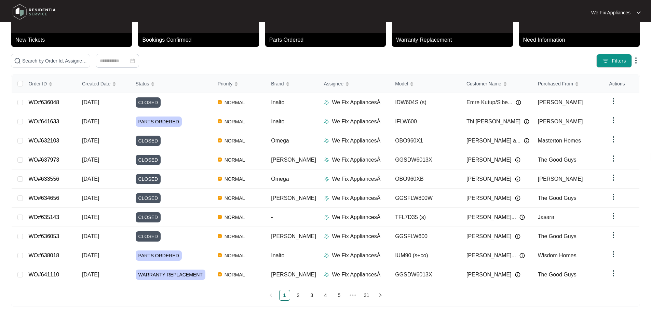
click at [136, 305] on main "20 New Tickets 66 Bookings Confirmed 24 Parts Ordered 12 Warranty Replacement 0…" at bounding box center [325, 140] width 651 height 355
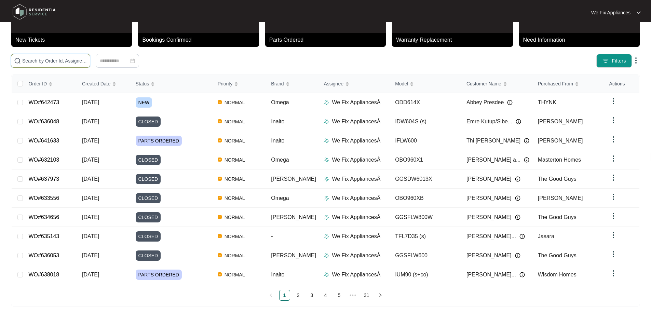
click at [40, 59] on input "text" at bounding box center [54, 61] width 65 height 8
paste input "624235"
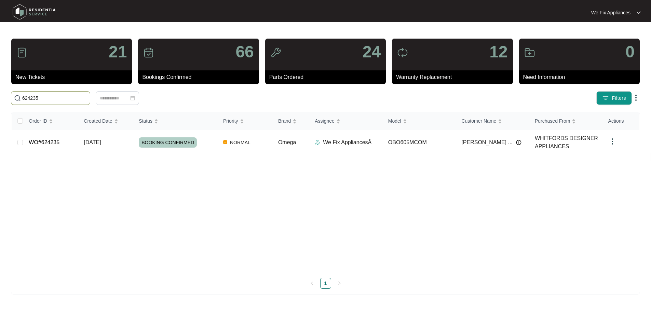
scroll to position [0, 0]
type input "624235"
click at [164, 144] on span "BOOKING CONFIRMED" at bounding box center [169, 142] width 58 height 10
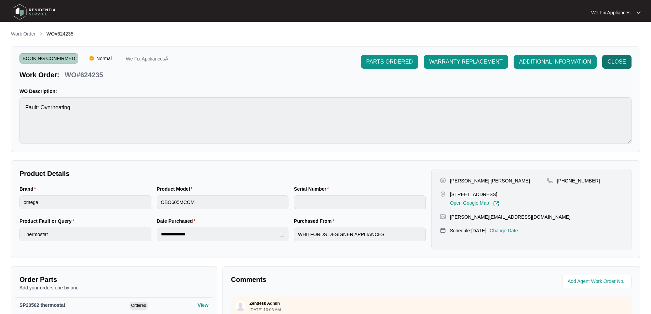
click at [619, 61] on span "CLOSE" at bounding box center [617, 62] width 18 height 8
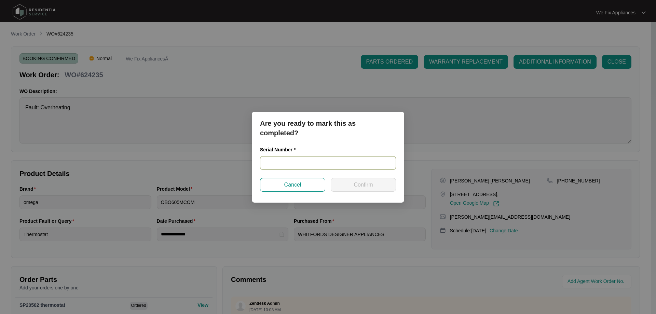
click at [277, 164] on input "text" at bounding box center [328, 163] width 136 height 14
paste input "957981825030093"
type input "957981825030093"
click at [349, 184] on button "Confirm" at bounding box center [363, 185] width 65 height 14
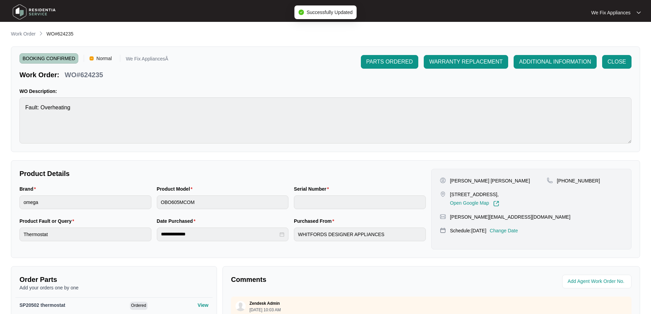
type input "957981825030093"
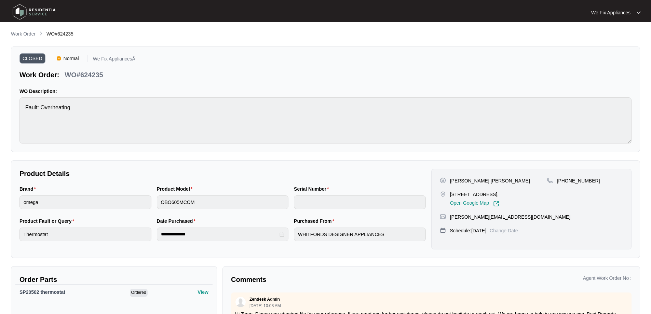
click at [35, 13] on img at bounding box center [34, 12] width 48 height 21
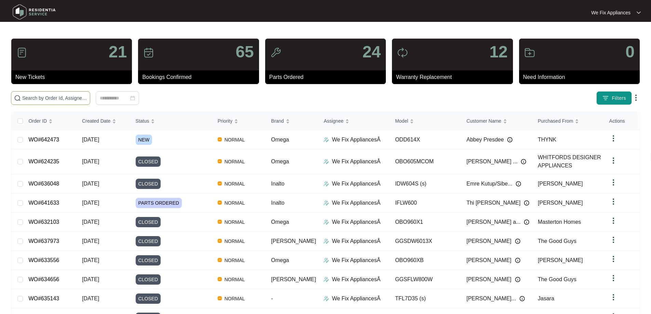
paste input "641886"
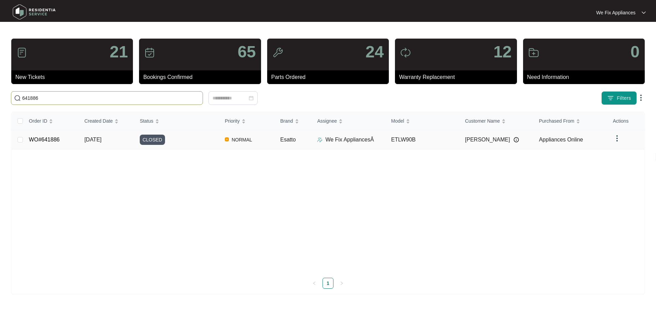
type input "641886"
click at [45, 137] on link "WO#641886" at bounding box center [44, 140] width 31 height 6
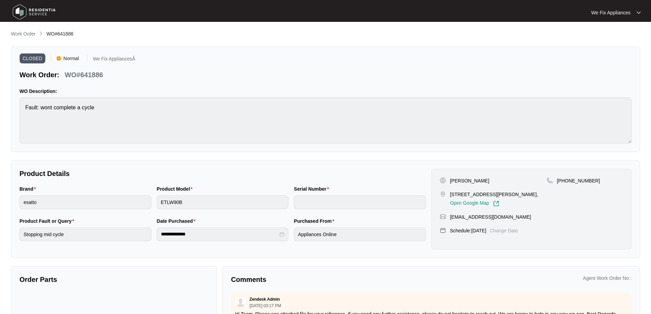
click at [29, 12] on img at bounding box center [34, 12] width 48 height 21
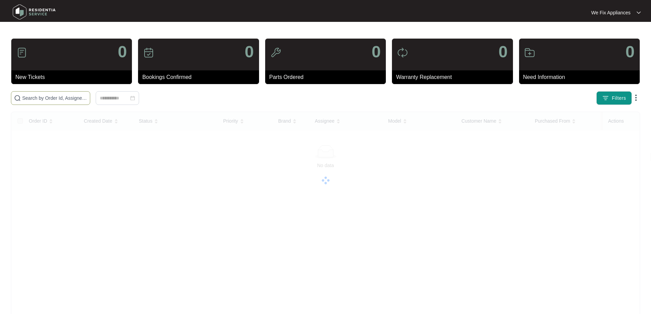
click at [39, 98] on input "text" at bounding box center [54, 98] width 65 height 8
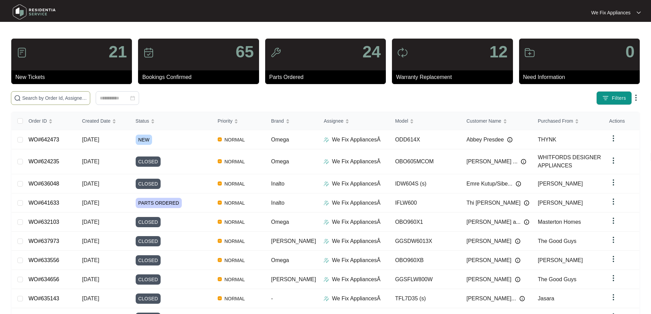
paste input "639928"
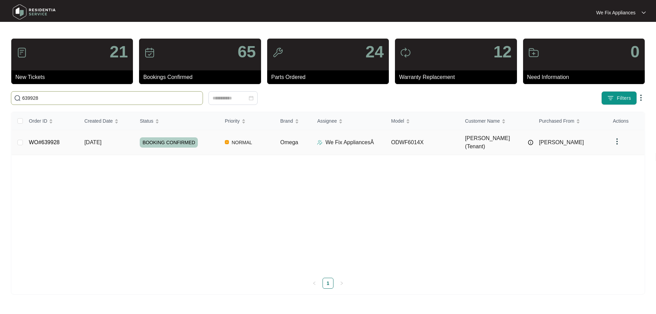
type input "639928"
click at [175, 141] on span "BOOKING CONFIRMED" at bounding box center [169, 142] width 58 height 10
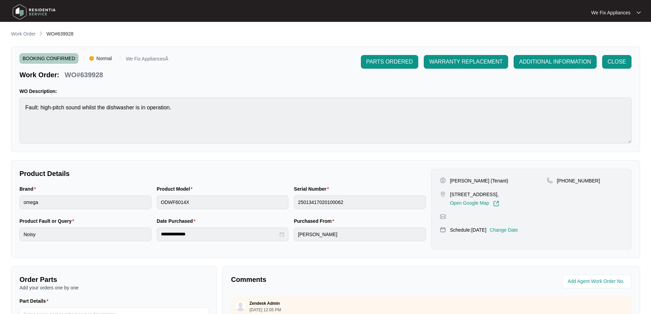
scroll to position [139, 0]
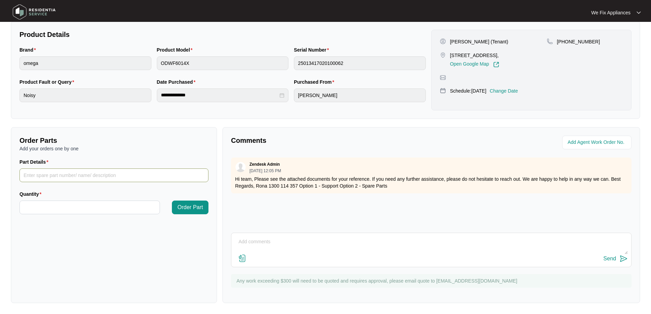
click at [81, 177] on input "Part Details" at bounding box center [113, 175] width 189 height 14
paste input "SP10360"
type input "SP10360 thermistor"
type input "*"
click at [180, 209] on span "Order Part" at bounding box center [190, 207] width 26 height 8
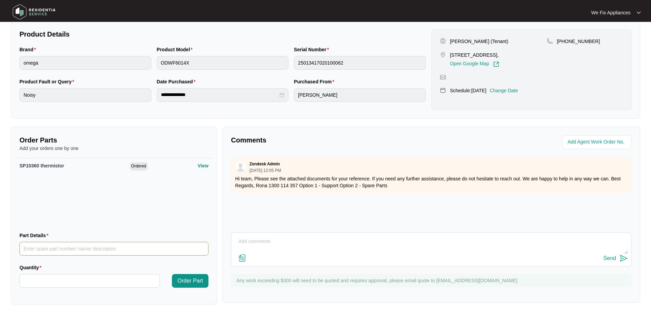
click at [82, 250] on input "Part Details" at bounding box center [113, 249] width 189 height 14
paste input "SP20080"
type input "SP20080 main pcb"
type input "*"
click at [188, 286] on button "Order Part" at bounding box center [190, 281] width 37 height 14
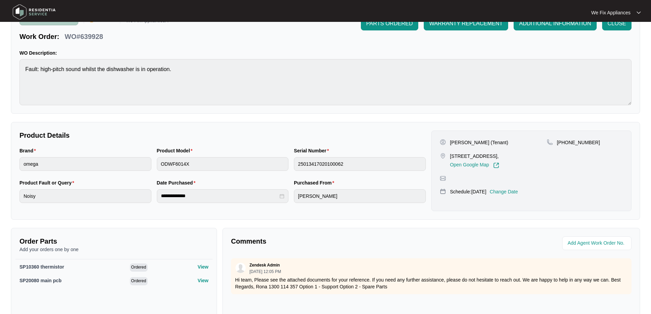
scroll to position [0, 0]
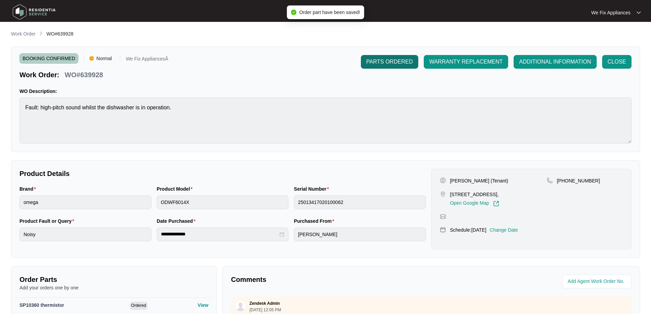
click at [381, 57] on button "PARTS ORDERED" at bounding box center [389, 62] width 57 height 14
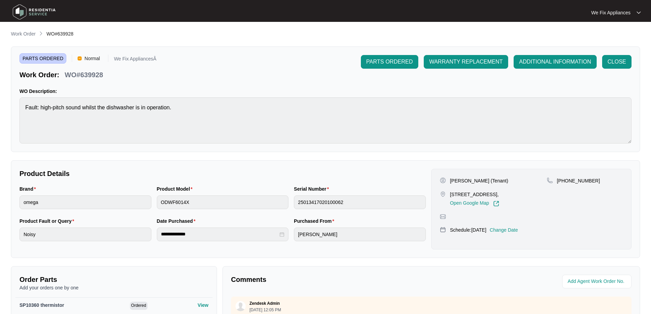
click at [28, 8] on img at bounding box center [34, 12] width 48 height 21
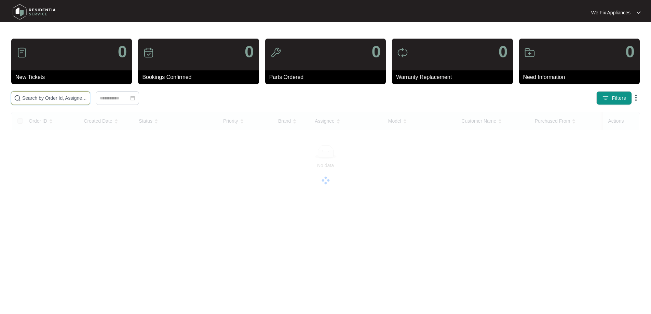
click at [39, 98] on input "text" at bounding box center [54, 98] width 65 height 8
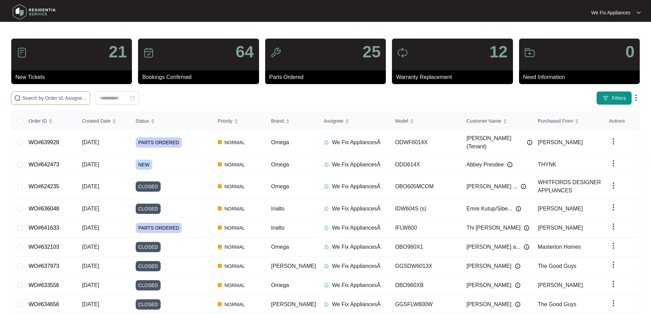
paste input "632663"
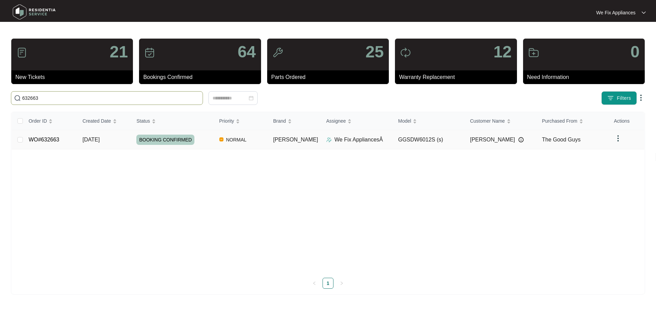
type input "632663"
click at [162, 138] on span "BOOKING CONFIRMED" at bounding box center [165, 140] width 58 height 10
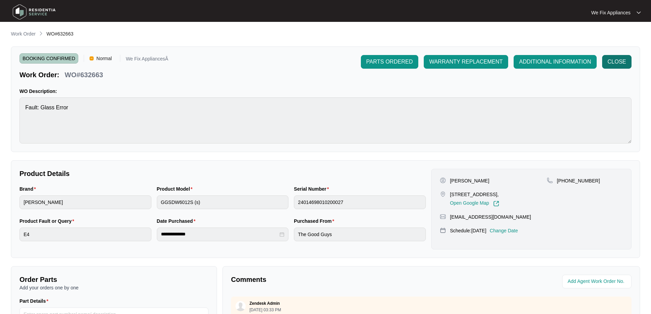
click at [618, 60] on span "CLOSE" at bounding box center [617, 62] width 18 height 8
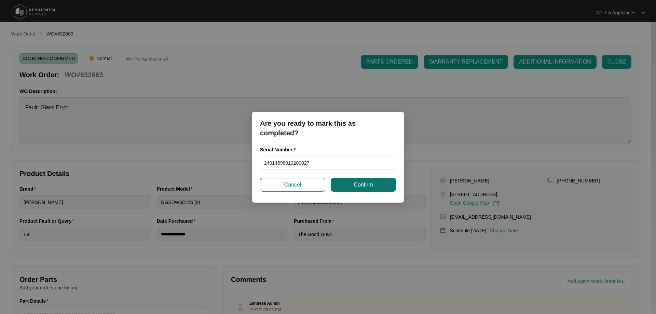
click at [364, 181] on span "Confirm" at bounding box center [363, 185] width 19 height 8
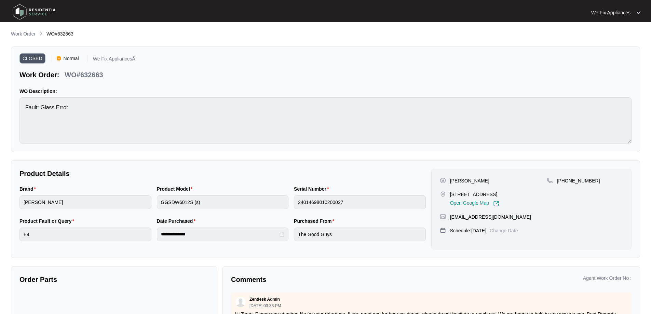
click at [21, 14] on img at bounding box center [34, 12] width 48 height 21
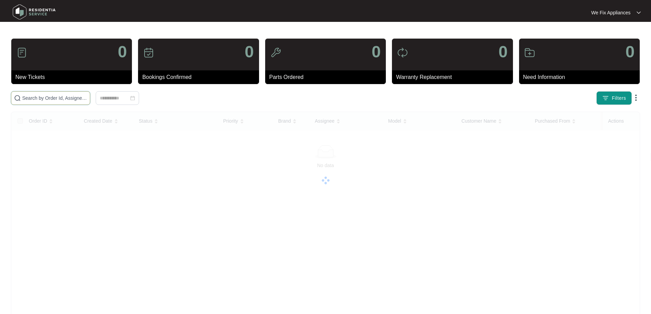
click at [63, 97] on input "text" at bounding box center [54, 98] width 65 height 8
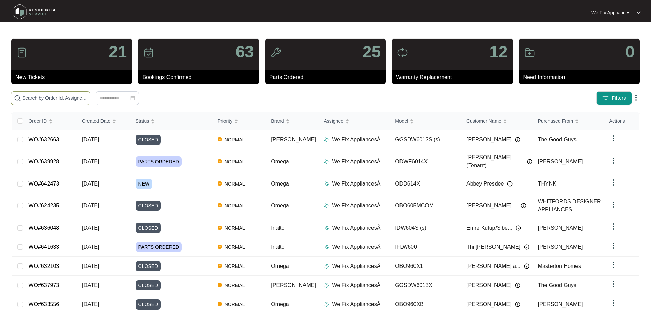
paste input "640509"
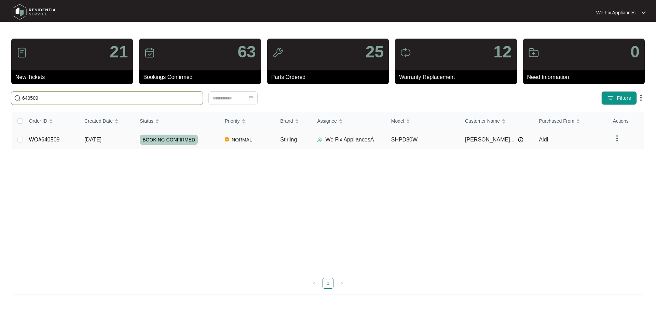
type input "640509"
click at [171, 139] on span "BOOKING CONFIRMED" at bounding box center [169, 140] width 58 height 10
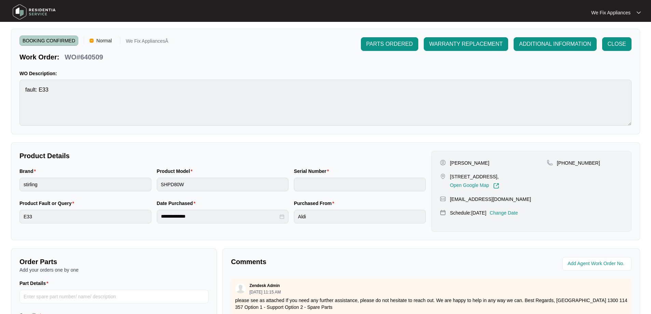
scroll to position [139, 0]
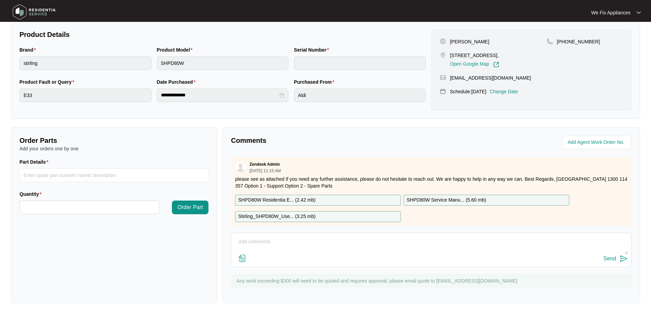
click at [285, 200] on p "SHPD80W Residentia E... ( 2.42 mb )" at bounding box center [276, 200] width 77 height 8
click at [446, 201] on p "SHPD80W Service Manu... ( 5.60 mb )" at bounding box center [447, 200] width 80 height 8
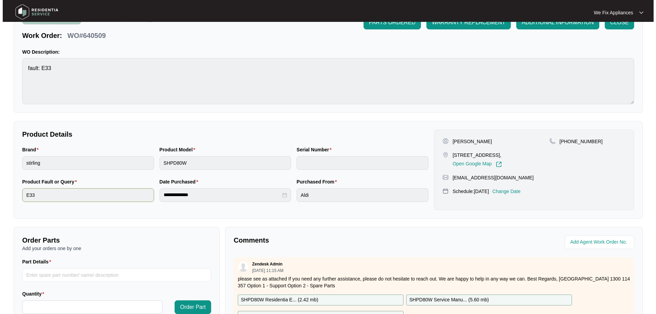
scroll to position [0, 0]
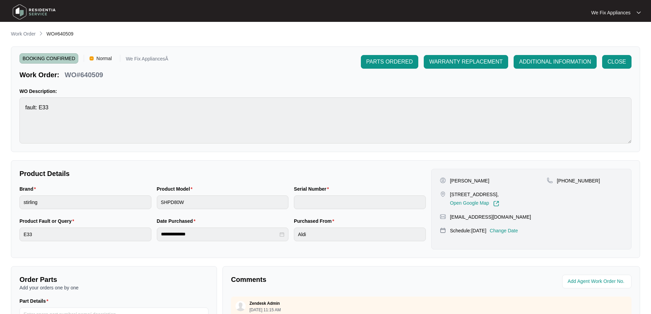
click at [21, 9] on img at bounding box center [34, 12] width 48 height 21
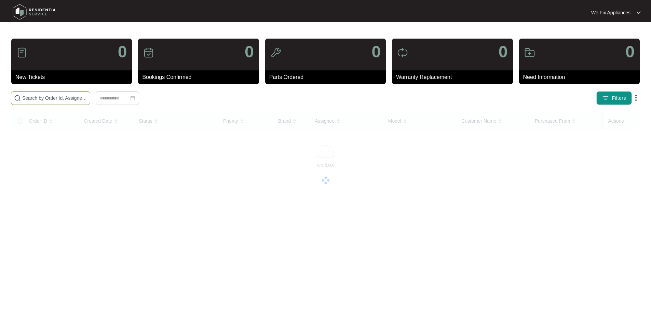
click at [58, 100] on input "text" at bounding box center [54, 98] width 65 height 8
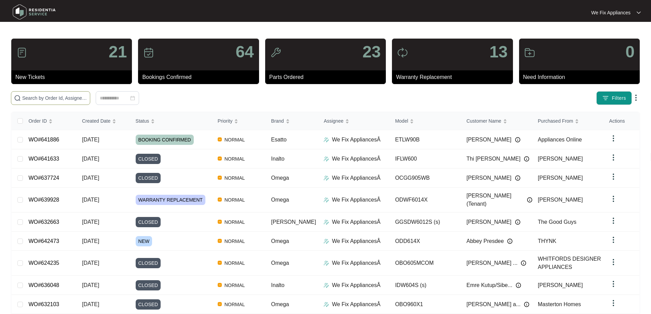
paste input "640516"
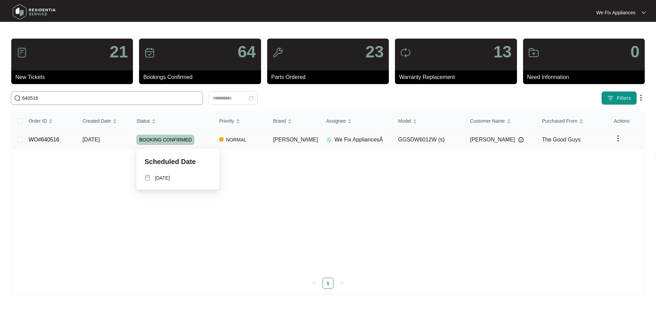
type input "640516"
click at [160, 137] on span "BOOKING CONFIRMED" at bounding box center [165, 140] width 58 height 10
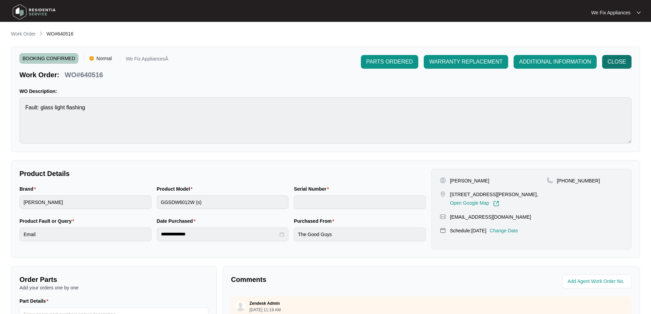
click at [624, 60] on span "CLOSE" at bounding box center [617, 62] width 18 height 8
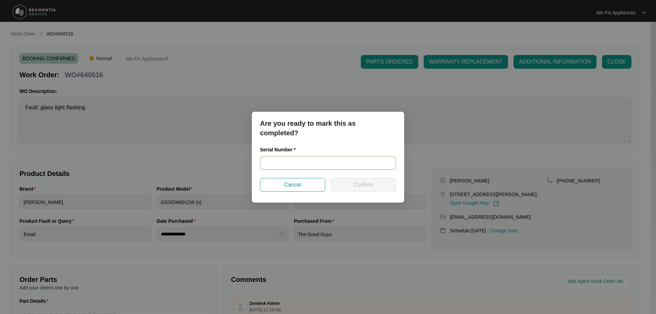
click at [288, 163] on input "text" at bounding box center [328, 163] width 136 height 14
paste input "23097594020200080"
type input "23097594020200080"
click at [359, 188] on span "Confirm" at bounding box center [363, 185] width 19 height 8
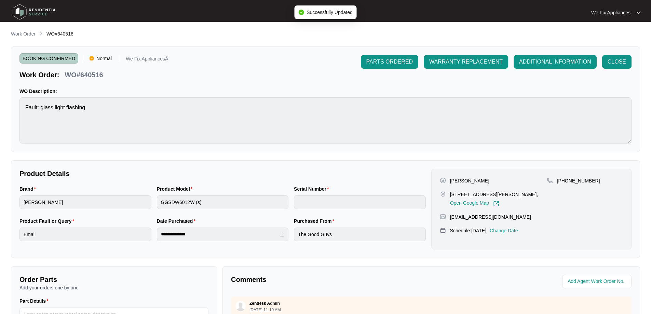
type input "23097594020200080"
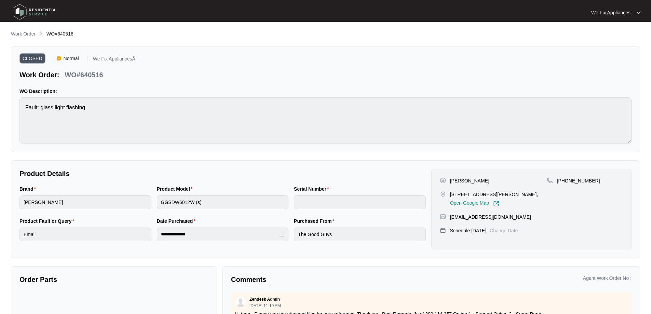
click at [18, 11] on img at bounding box center [34, 12] width 48 height 21
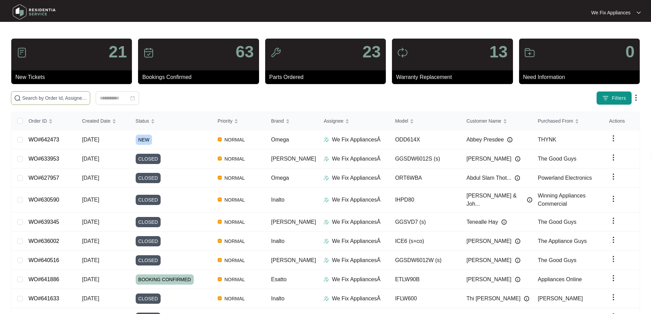
click at [55, 95] on input "text" at bounding box center [54, 98] width 65 height 8
paste input "639928"
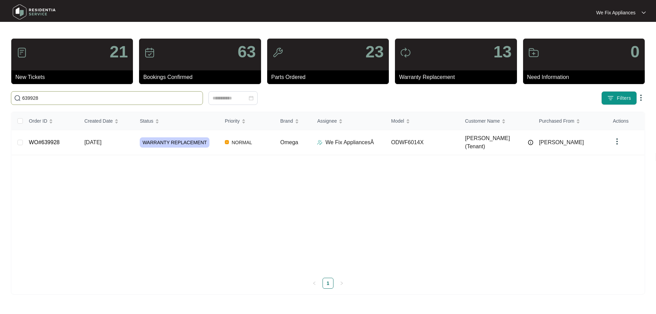
type input "639928"
